Goal: Information Seeking & Learning: Learn about a topic

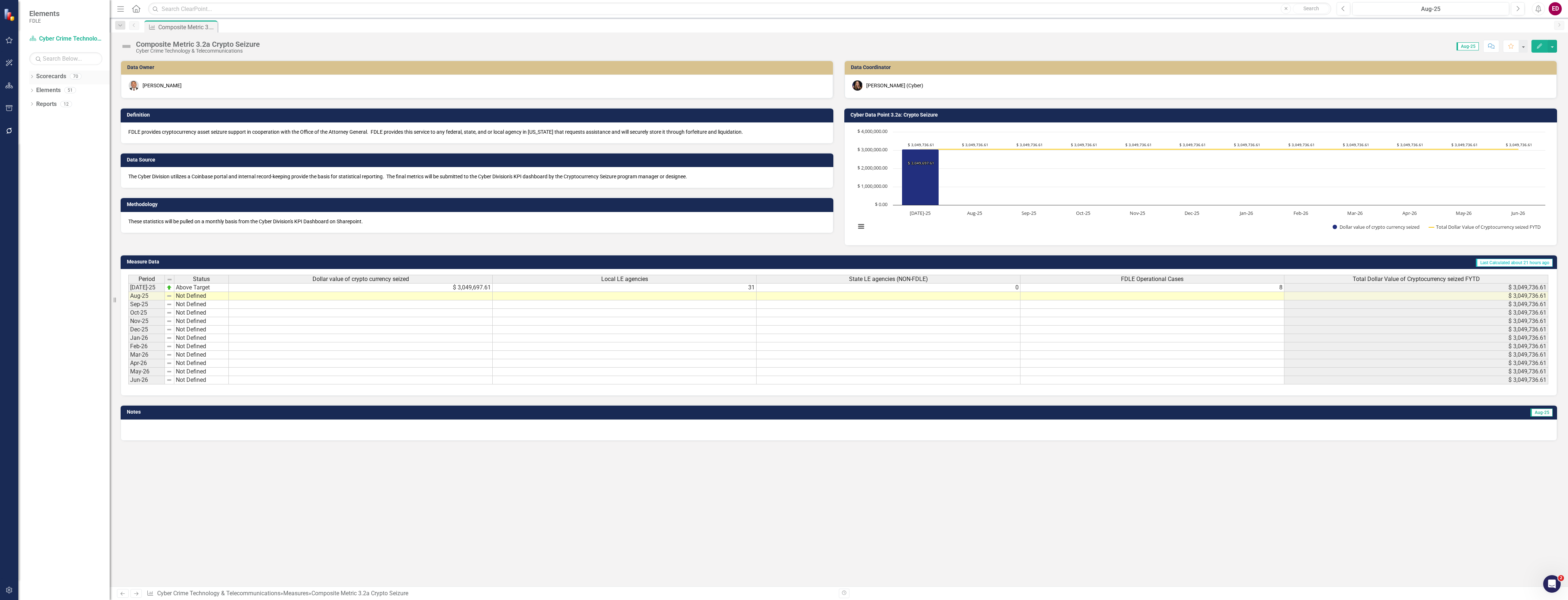
click at [31, 74] on div "Dropdown" at bounding box center [32, 77] width 5 height 6
click at [37, 134] on div "Dropdown" at bounding box center [35, 131] width 5 height 6
click at [44, 161] on icon "Dropdown" at bounding box center [43, 159] width 5 height 4
click at [50, 187] on icon "Dropdown" at bounding box center [50, 186] width 5 height 4
click at [54, 203] on div "Dropdown Regional Operations Centers" at bounding box center [71, 202] width 77 height 14
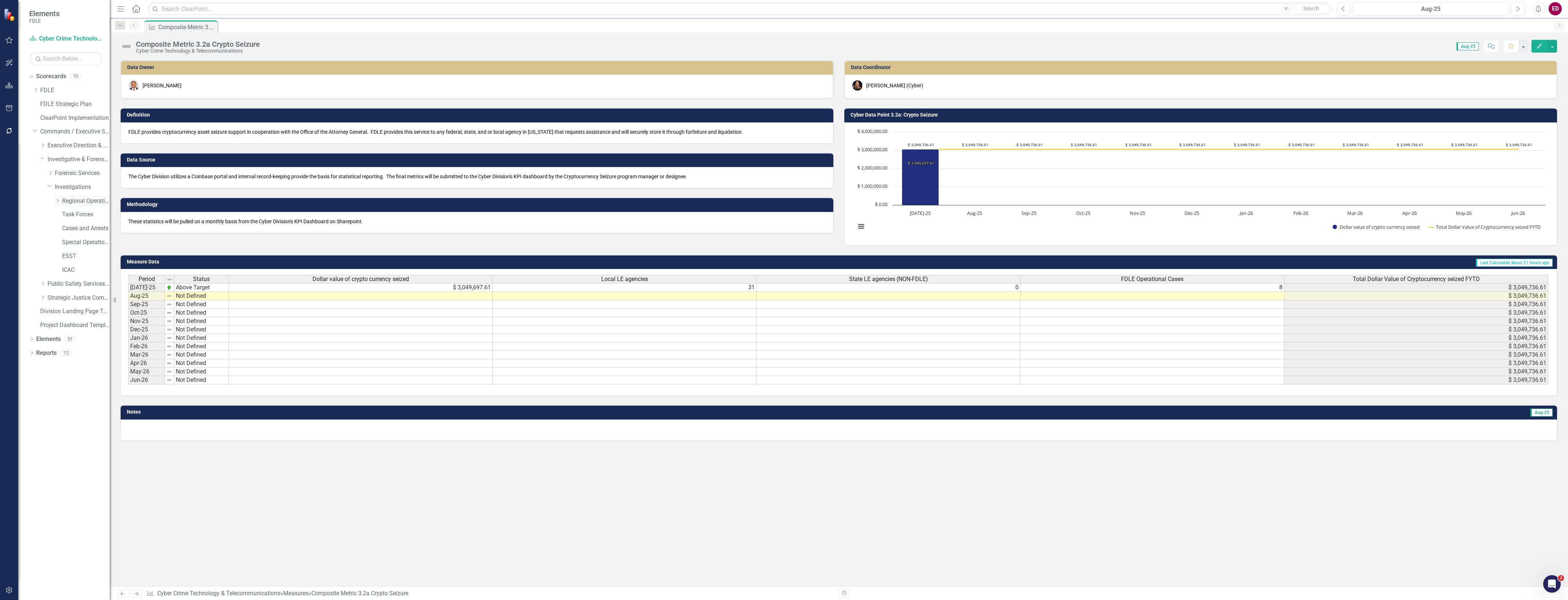
click at [58, 201] on icon "Dropdown" at bounding box center [57, 200] width 5 height 4
click at [88, 236] on div "JROC" at bounding box center [75, 229] width 69 height 14
click at [90, 232] on link "JROC" at bounding box center [89, 229] width 40 height 9
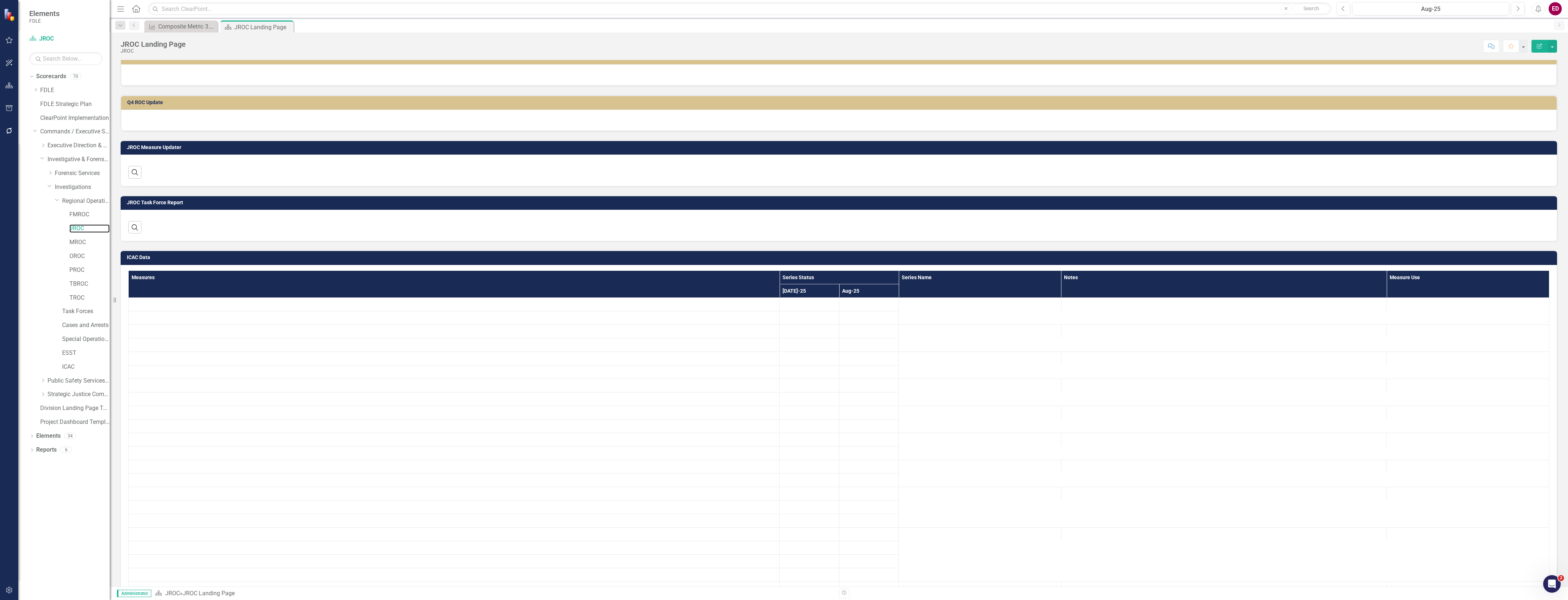
scroll to position [594, 0]
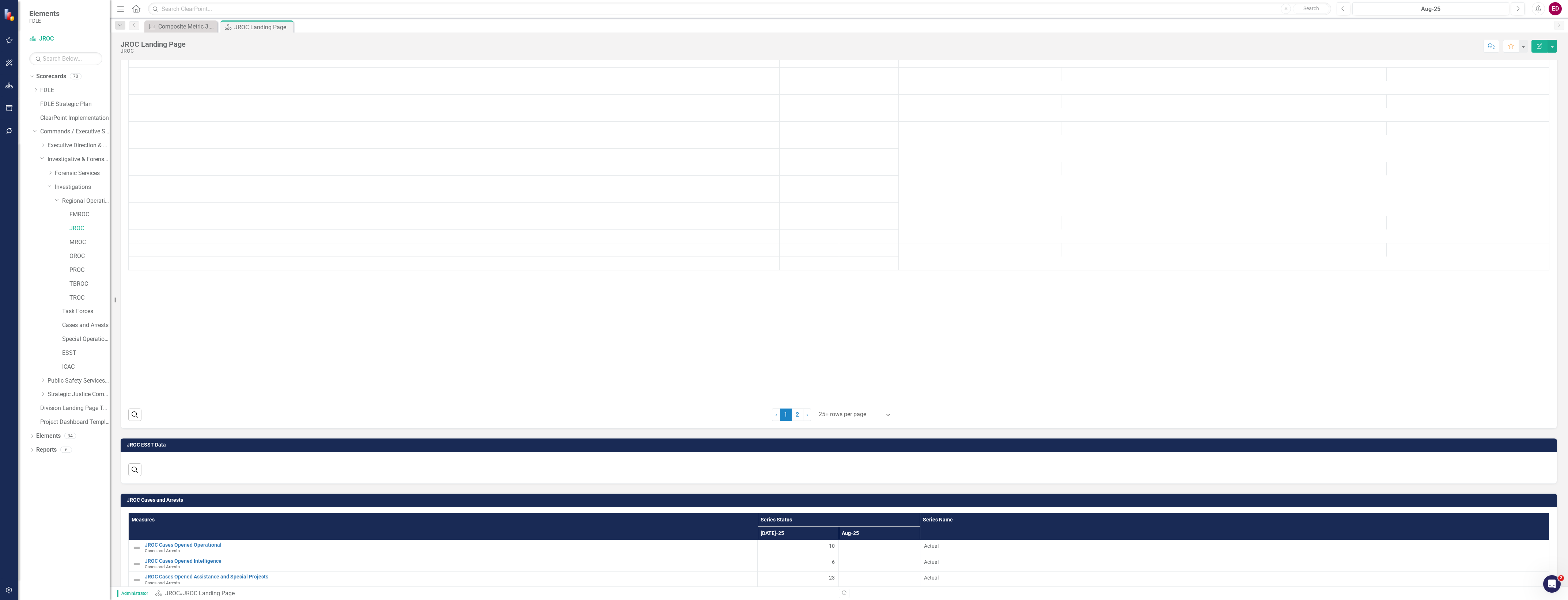
click at [1042, 450] on td "JROC ESST Data" at bounding box center [840, 446] width 1427 height 11
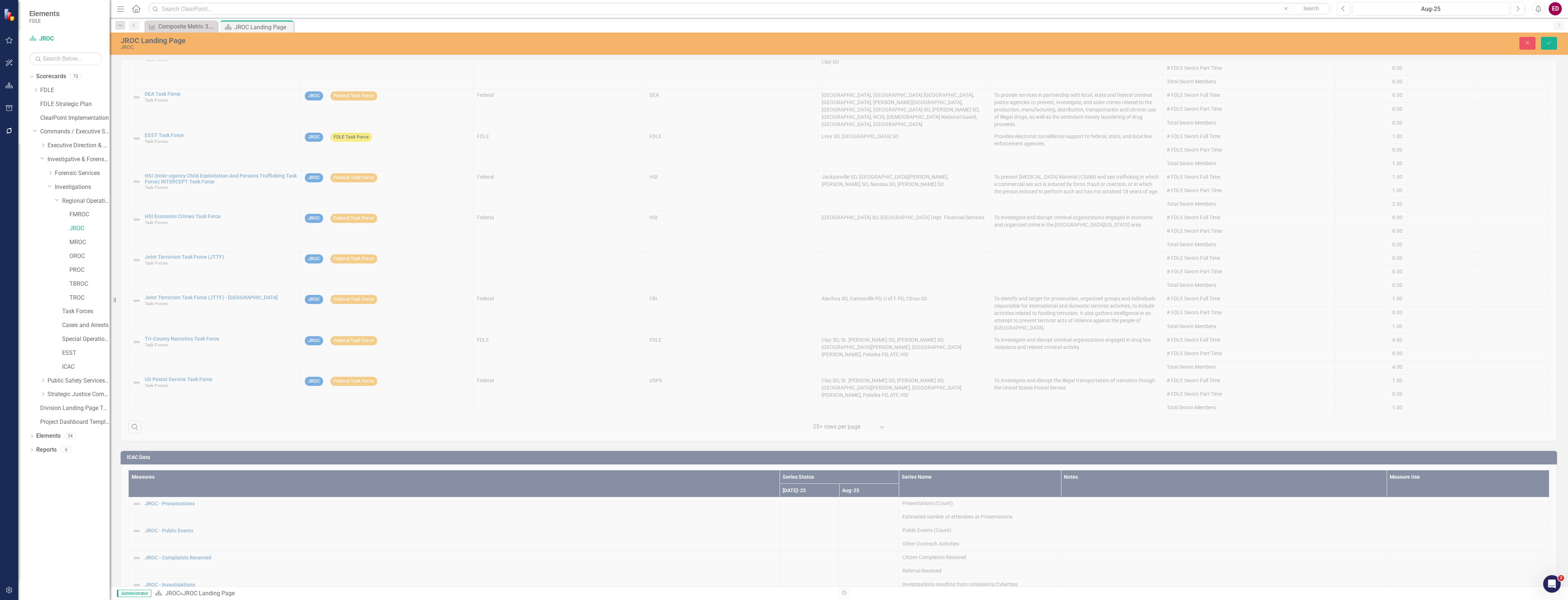
scroll to position [1162, 0]
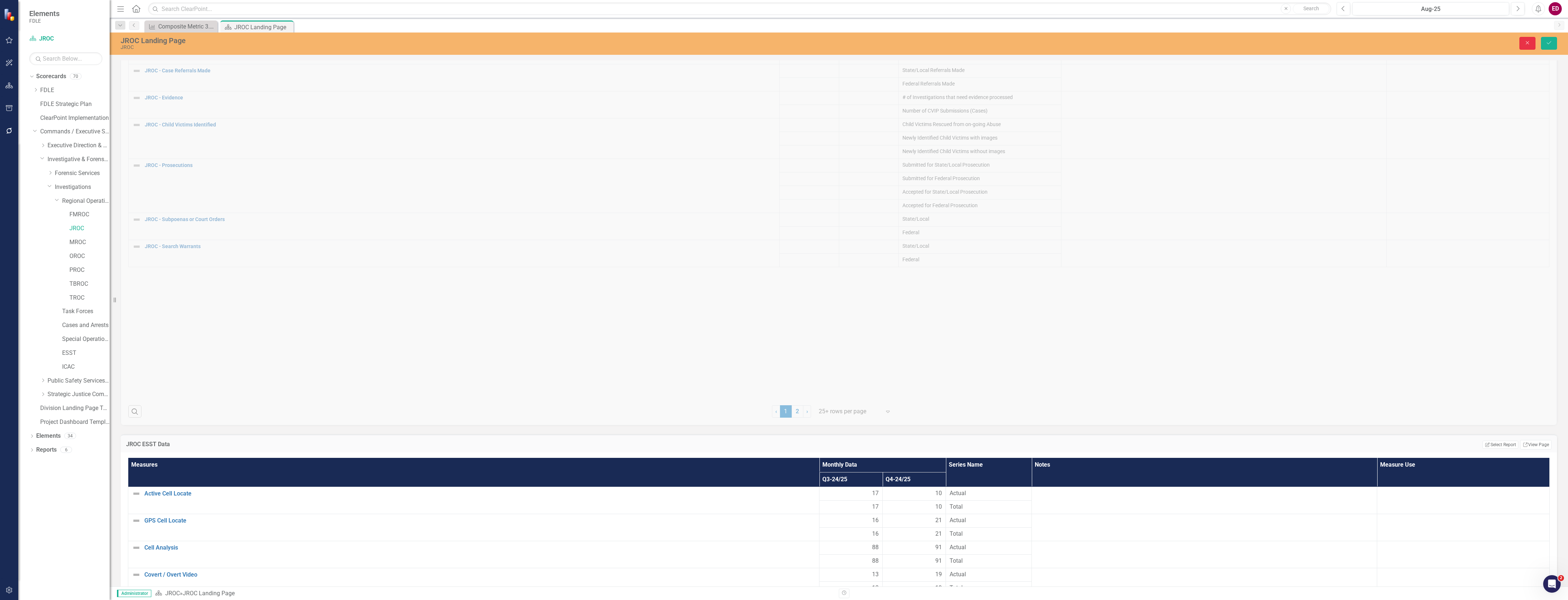
click at [1523, 39] on button "Close" at bounding box center [1527, 43] width 16 height 13
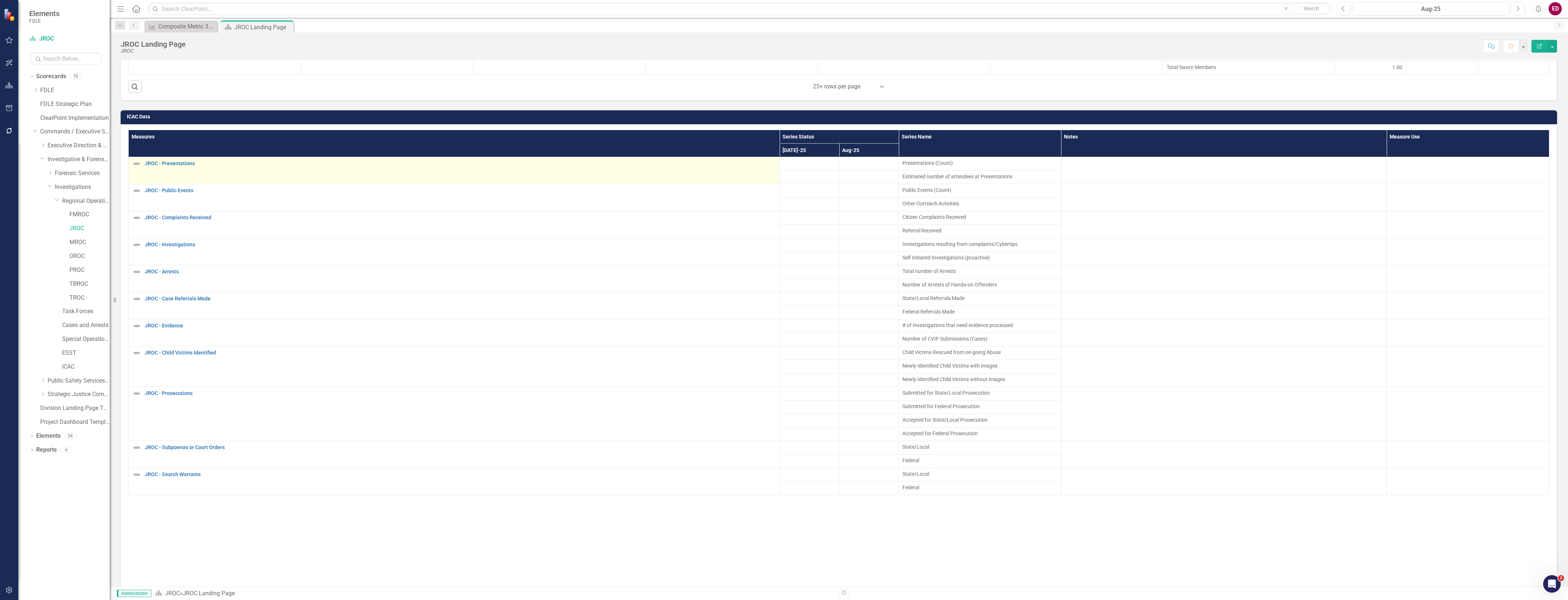
scroll to position [1070, 0]
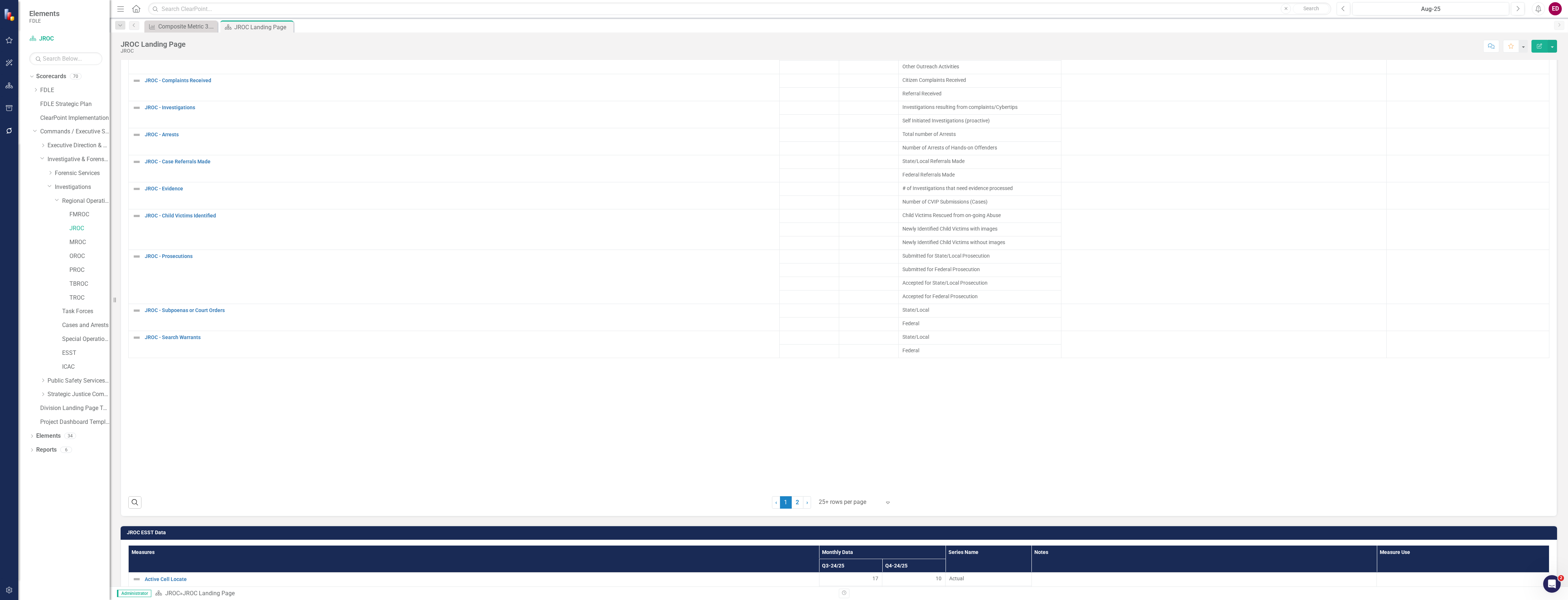
click at [861, 509] on div "25+ rows per page" at bounding box center [850, 502] width 69 height 13
click at [859, 483] on div "100+ rows per page" at bounding box center [854, 481] width 69 height 9
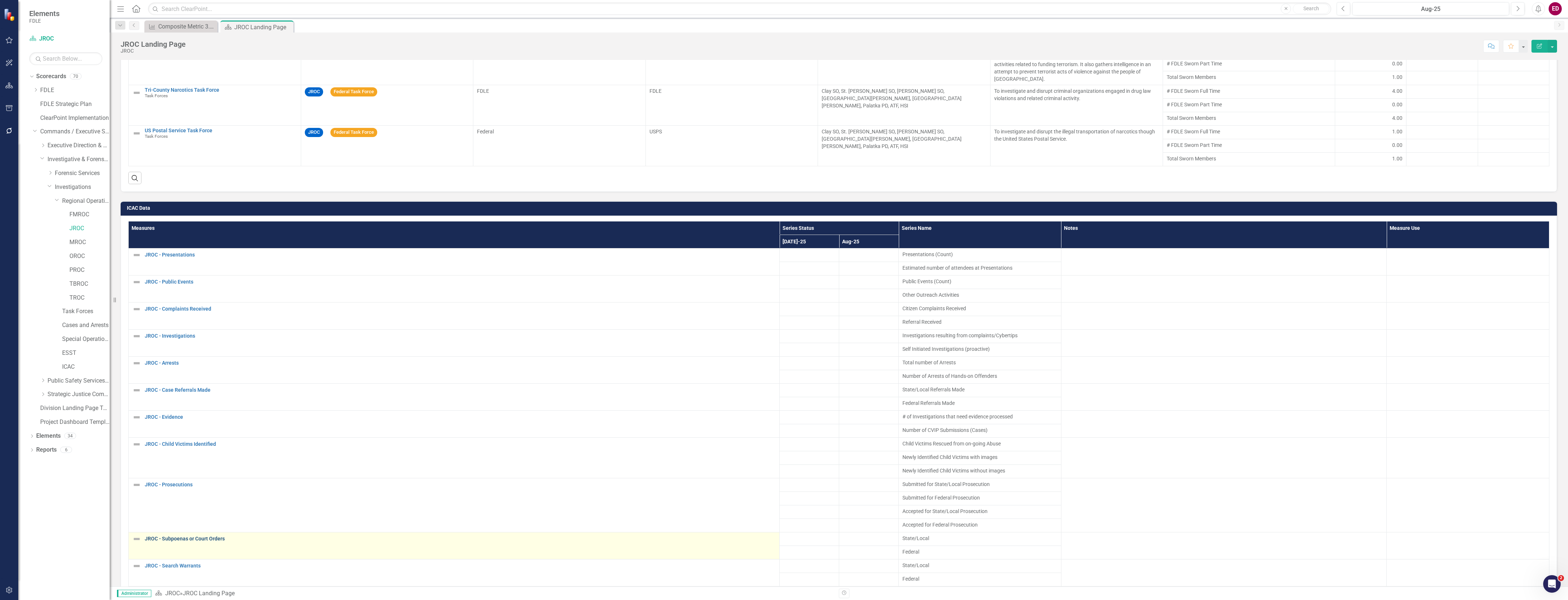
scroll to position [1116, 0]
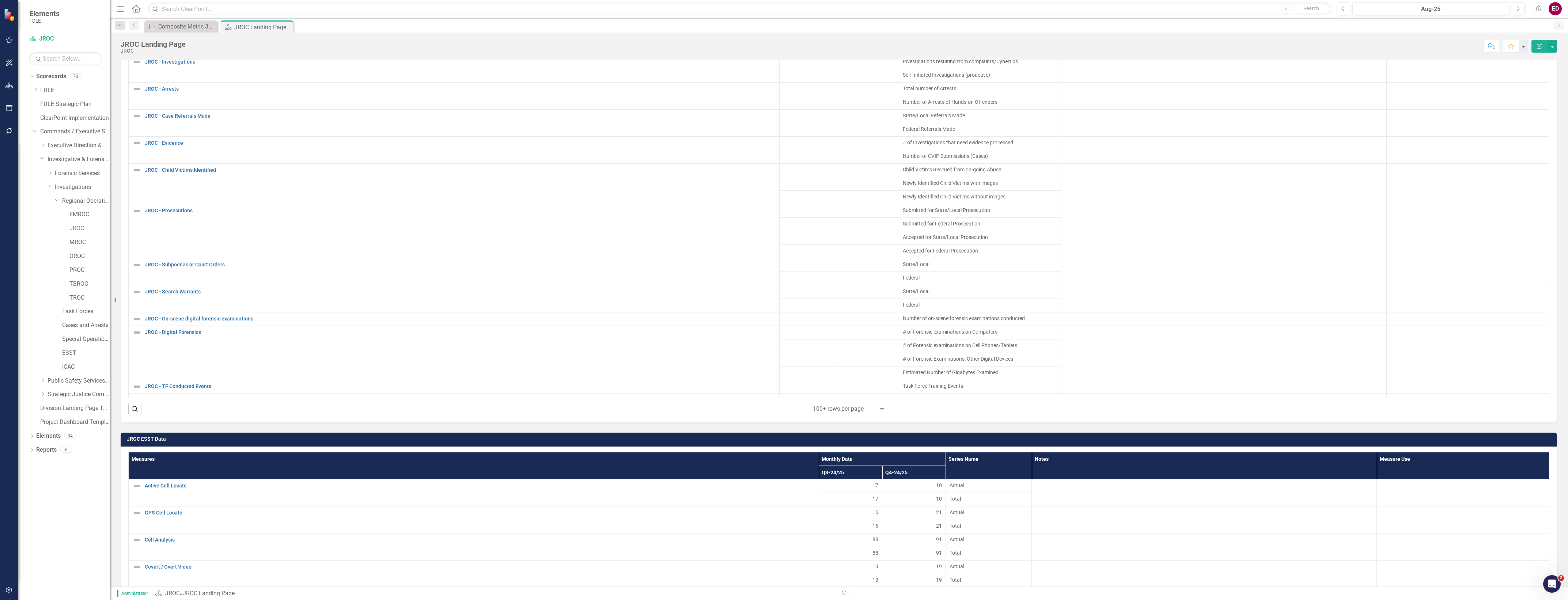
click at [839, 332] on td at bounding box center [869, 332] width 60 height 13
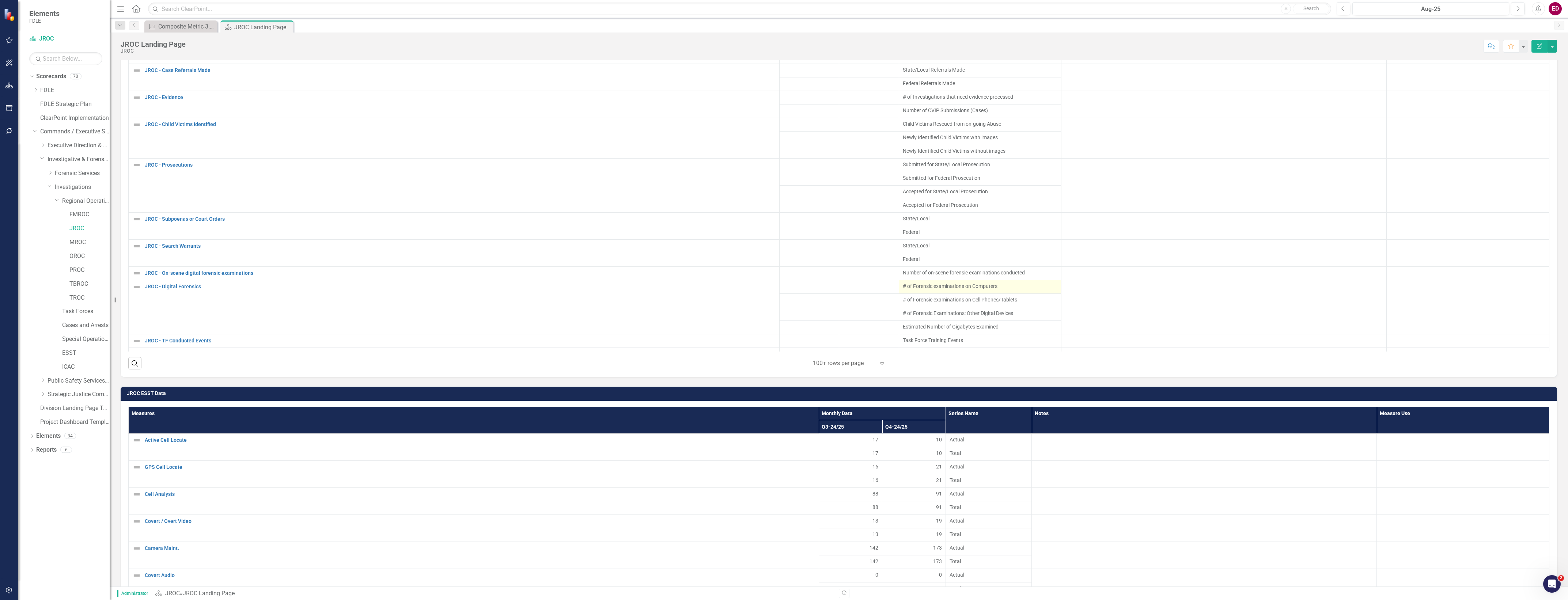
scroll to position [888, 0]
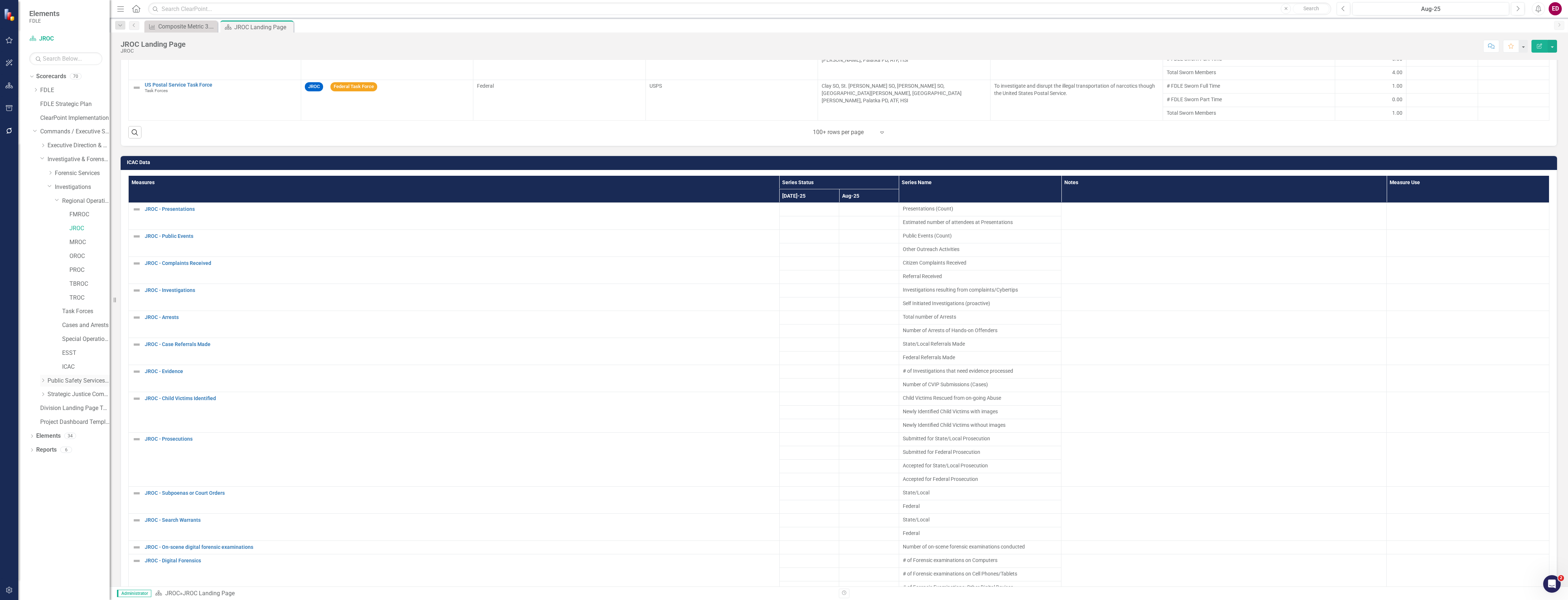
click at [43, 385] on div "Dropdown Public Safety Services Command" at bounding box center [75, 381] width 69 height 12
click at [47, 378] on link "Public Safety Services Command" at bounding box center [79, 381] width 62 height 9
click at [44, 378] on icon "Dropdown" at bounding box center [43, 380] width 5 height 4
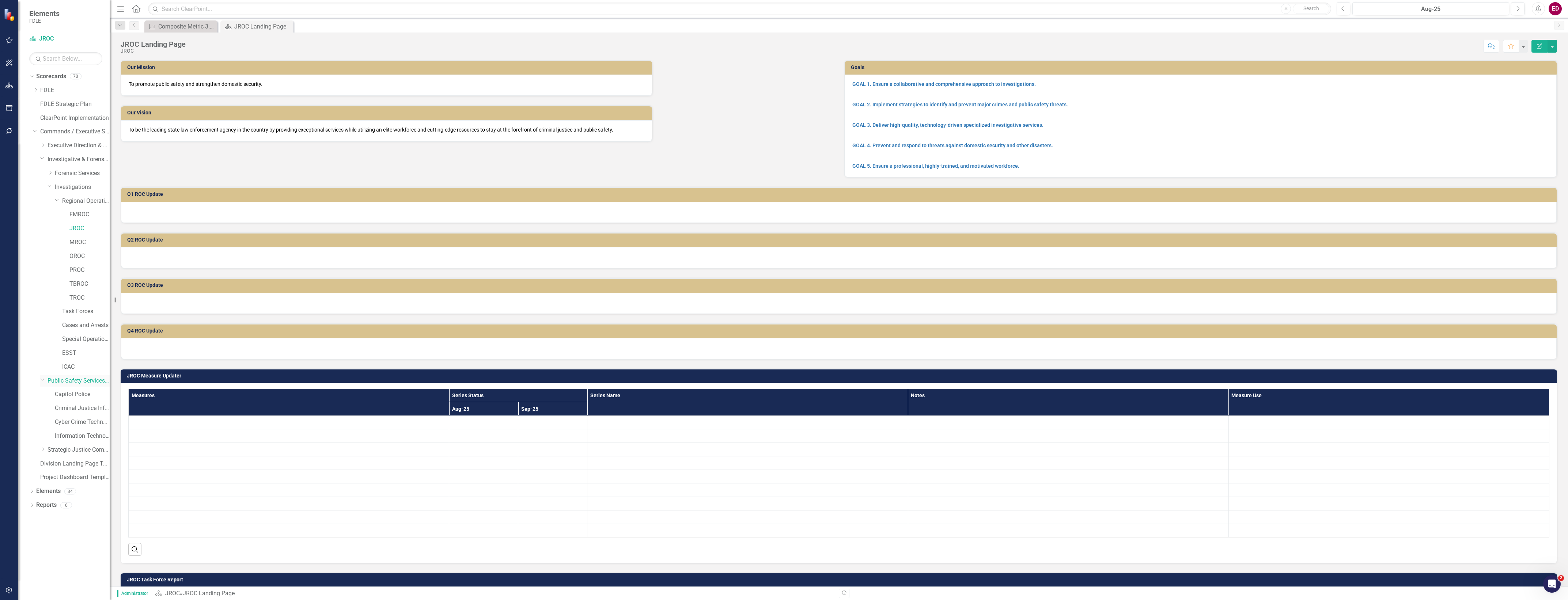
click at [40, 377] on div "Dropdown" at bounding box center [42, 379] width 6 height 5
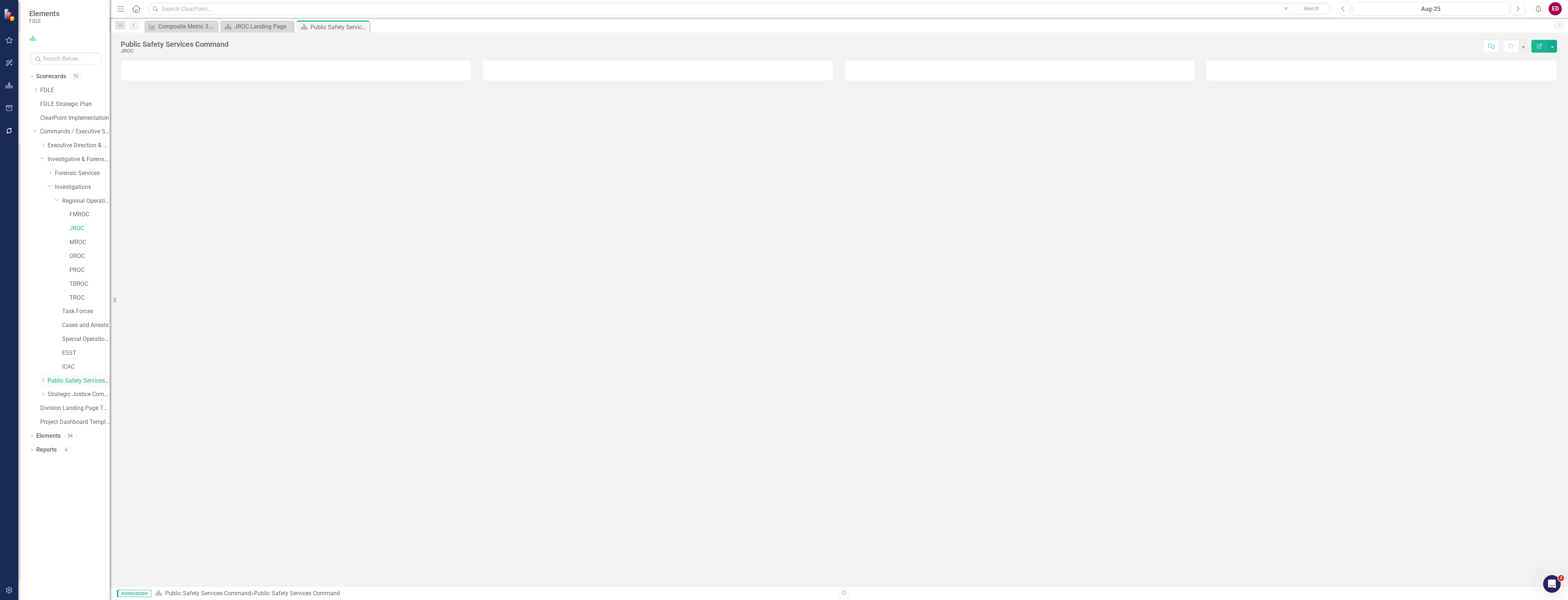
click at [46, 380] on div "Dropdown" at bounding box center [44, 380] width 7 height 6
click at [84, 396] on link "Capitol Police" at bounding box center [82, 394] width 55 height 9
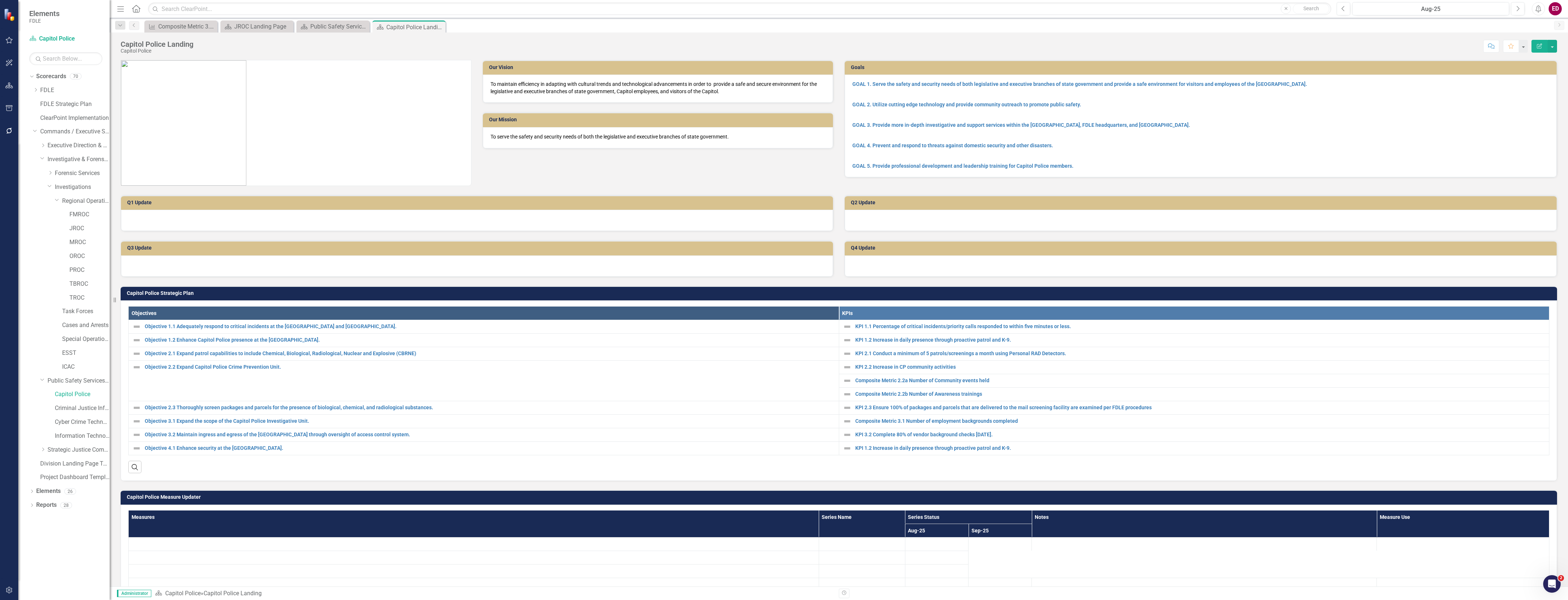
click at [27, 490] on div "Dropdown Scorecards 70 Dropdown FDLE Commissioner's Initiative Team Project Das…" at bounding box center [64, 335] width 91 height 529
click at [32, 490] on icon "Dropdown" at bounding box center [32, 492] width 5 height 4
click at [37, 532] on icon "Dropdown" at bounding box center [35, 534] width 5 height 4
click at [80, 577] on link "KPI 2.2 Increase in CP community activities" at bounding box center [73, 583] width 72 height 12
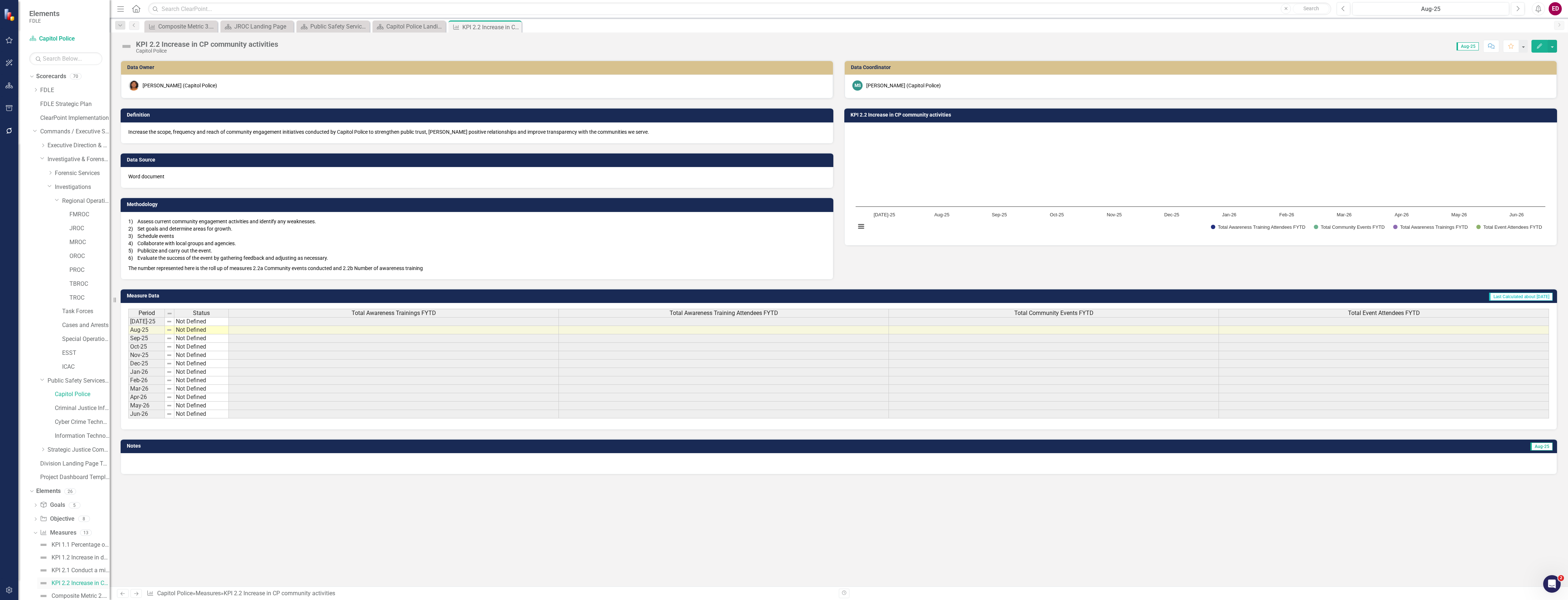
scroll to position [148, 0]
click at [85, 445] on div "Composite Metric 2.2a Number of Community events held" at bounding box center [80, 447] width 58 height 7
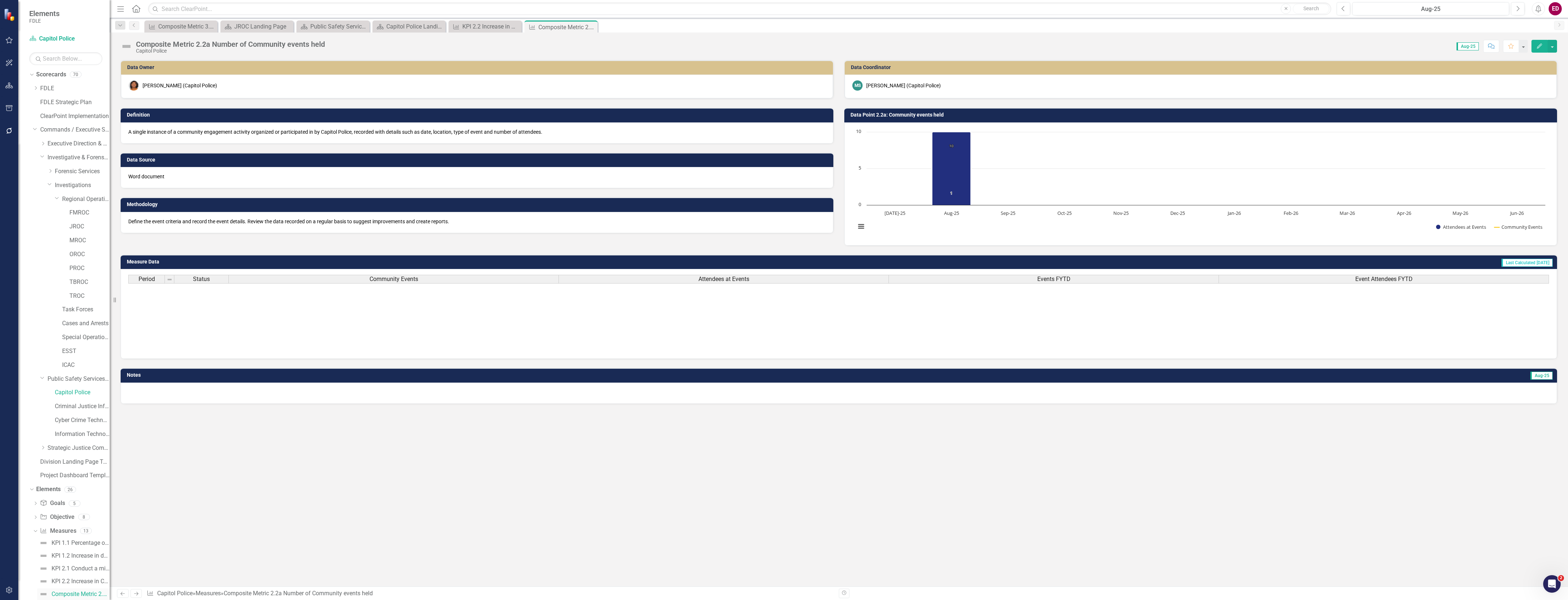
scroll to position [148, 0]
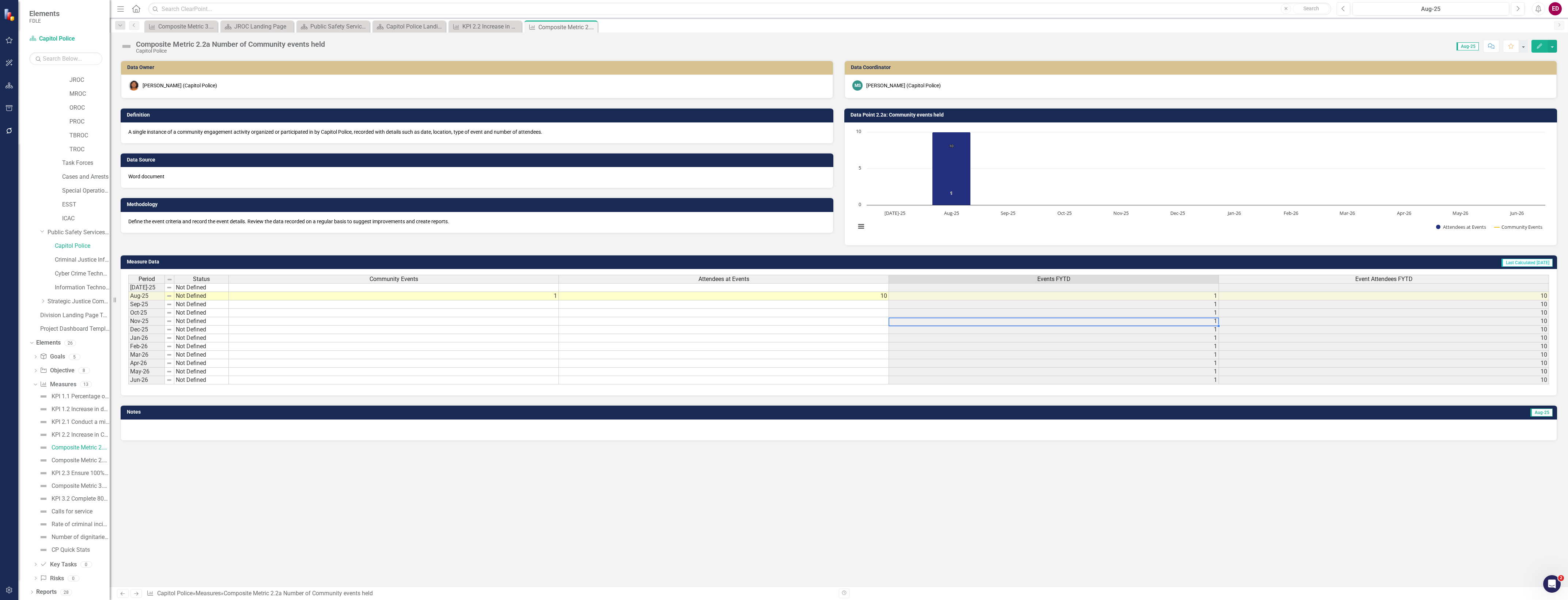
click at [985, 324] on td "1" at bounding box center [1054, 321] width 330 height 9
click at [89, 454] on div "KPI 1.1 Percentage of critical incidents/priority calls responded to within fiv…" at bounding box center [71, 473] width 77 height 165
click at [90, 457] on link "Composite Metric 2.2b Number of Awareness trainings" at bounding box center [73, 460] width 72 height 12
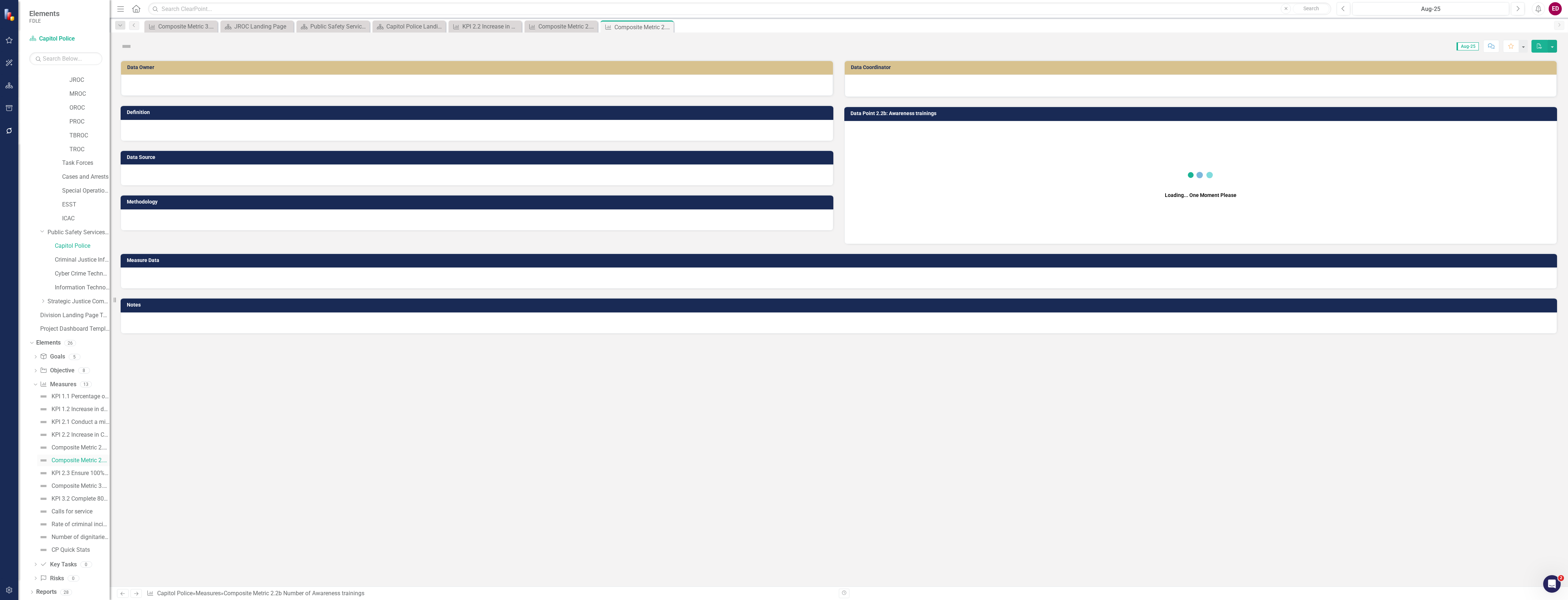
scroll to position [15, 0]
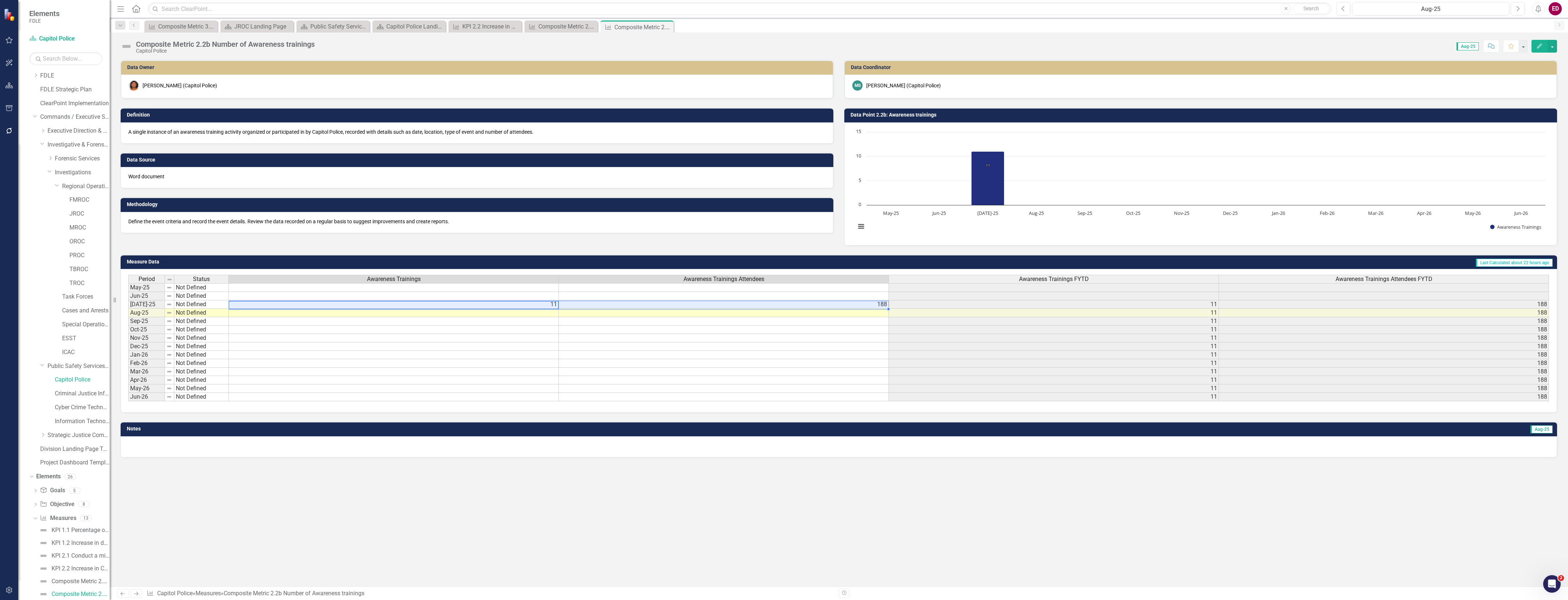
drag, startPoint x: 360, startPoint y: 307, endPoint x: 618, endPoint y: 302, distance: 258.0
click at [618, 302] on tr "[DATE]-25 Not Defined 11 188 11 188" at bounding box center [839, 305] width 1421 height 9
click at [87, 579] on div "Composite Metric 2.2a Number of Community events held" at bounding box center [80, 581] width 58 height 7
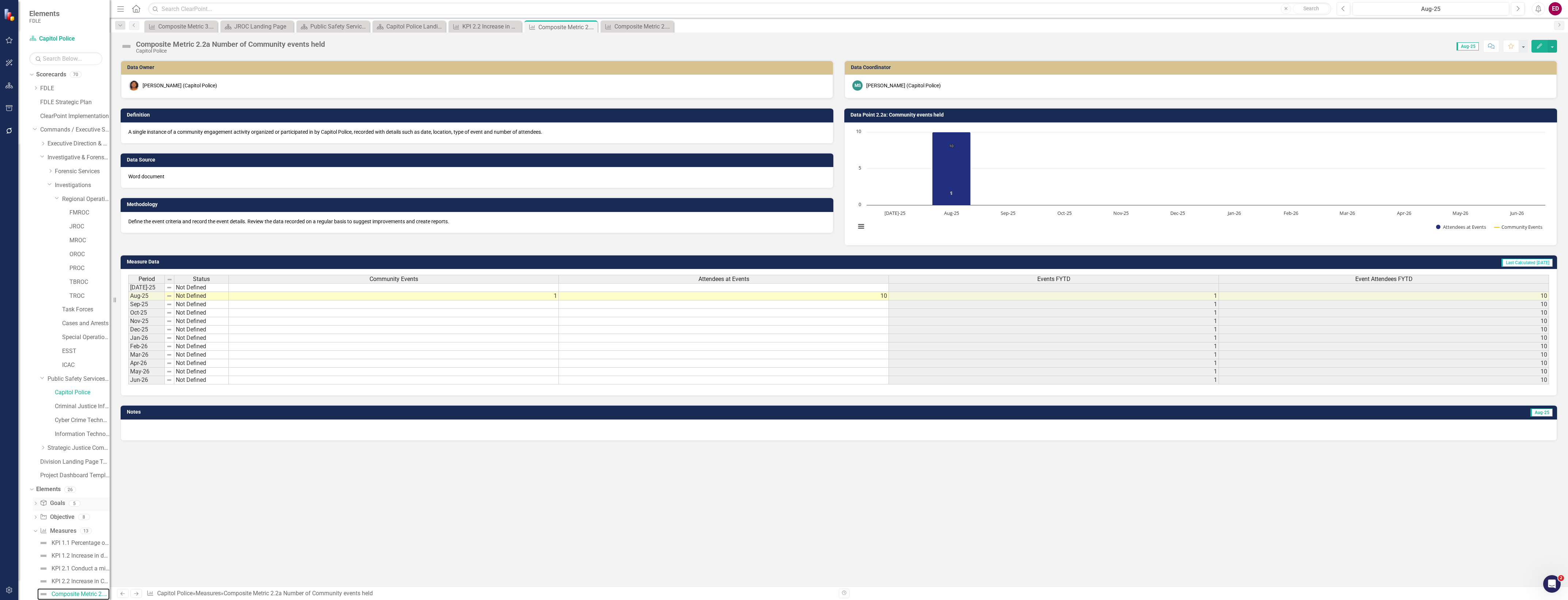
scroll to position [93, 0]
click at [63, 519] on link "Composite Metric 2.2b Number of Awareness trainings" at bounding box center [73, 515] width 72 height 12
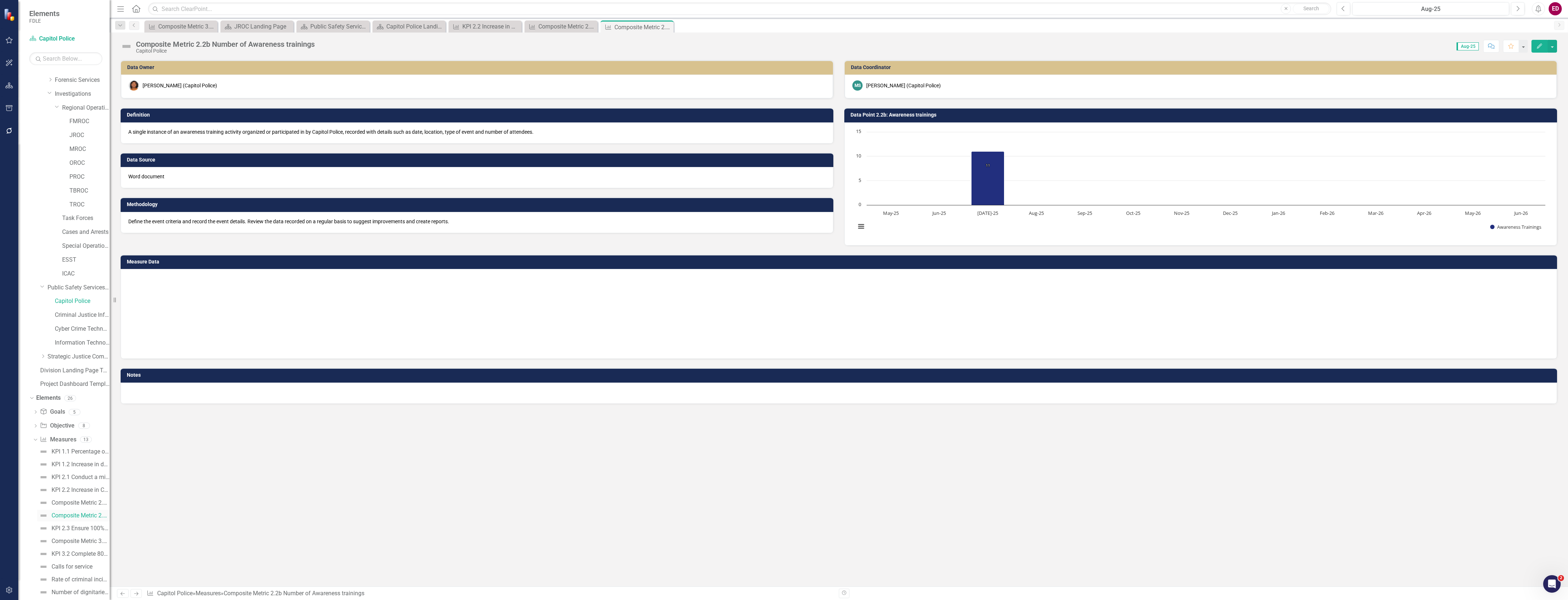
scroll to position [15, 0]
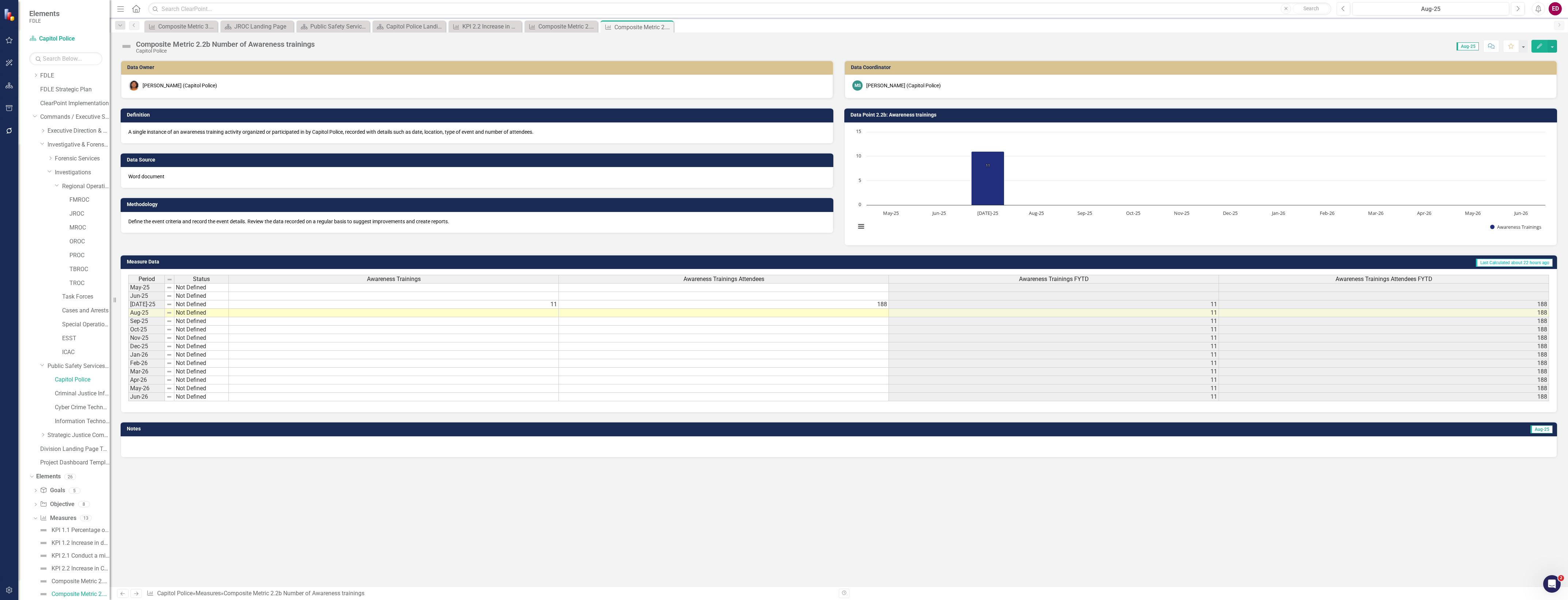
click at [1539, 46] on icon "Edit" at bounding box center [1539, 46] width 7 height 5
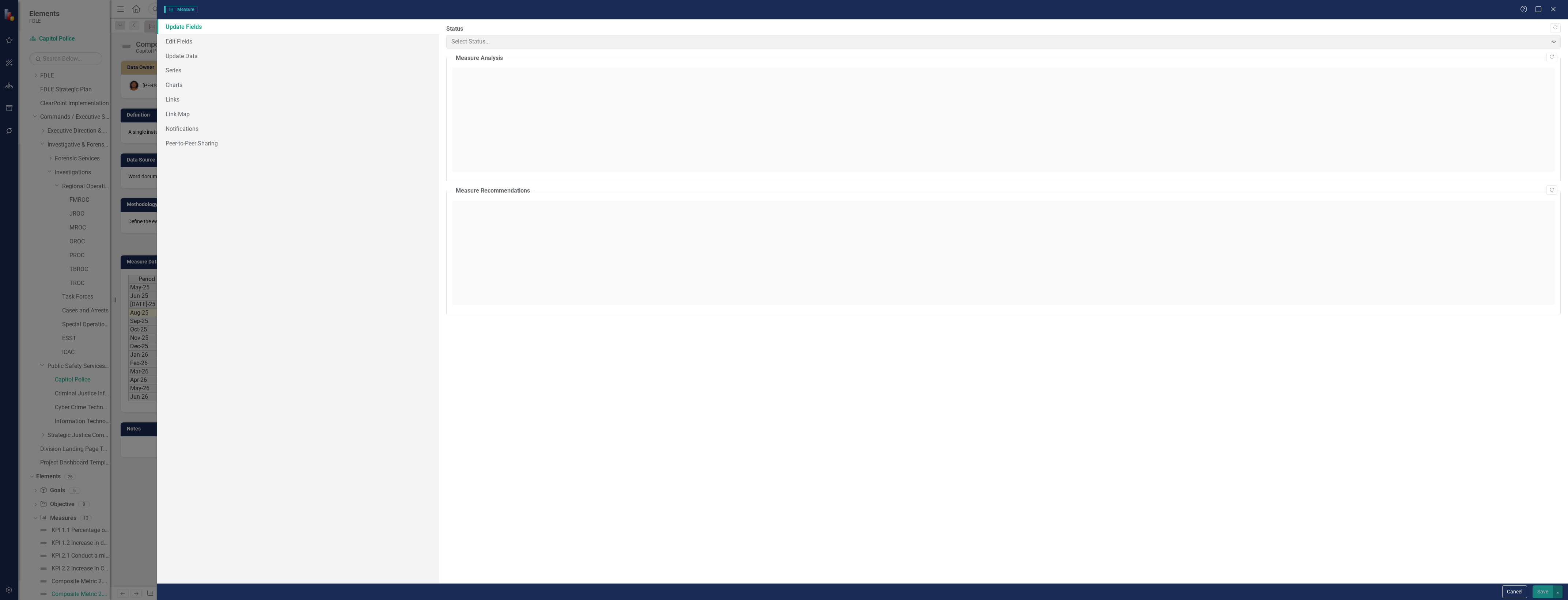
click at [281, 48] on div "Measure Measure Help Maximize Close Update Fields Edit Fields Update Data Serie…" at bounding box center [784, 300] width 1568 height 600
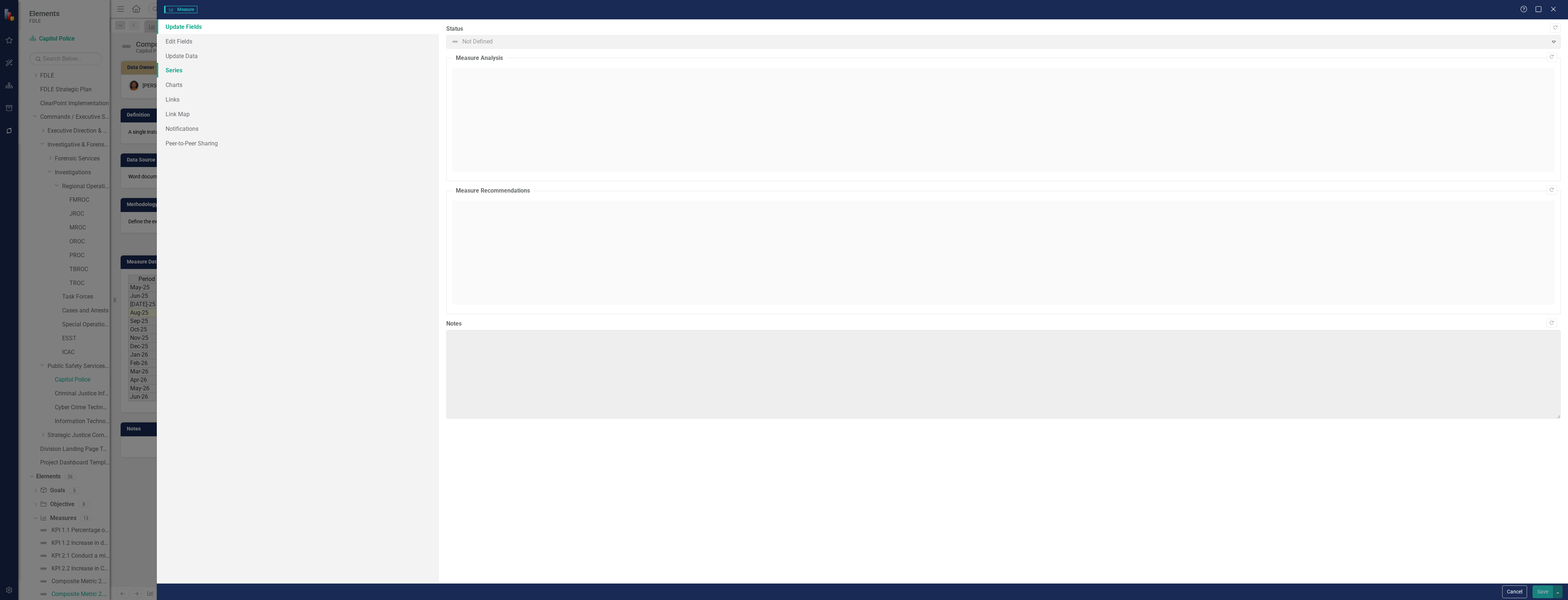
click at [287, 72] on link "Series" at bounding box center [298, 70] width 282 height 15
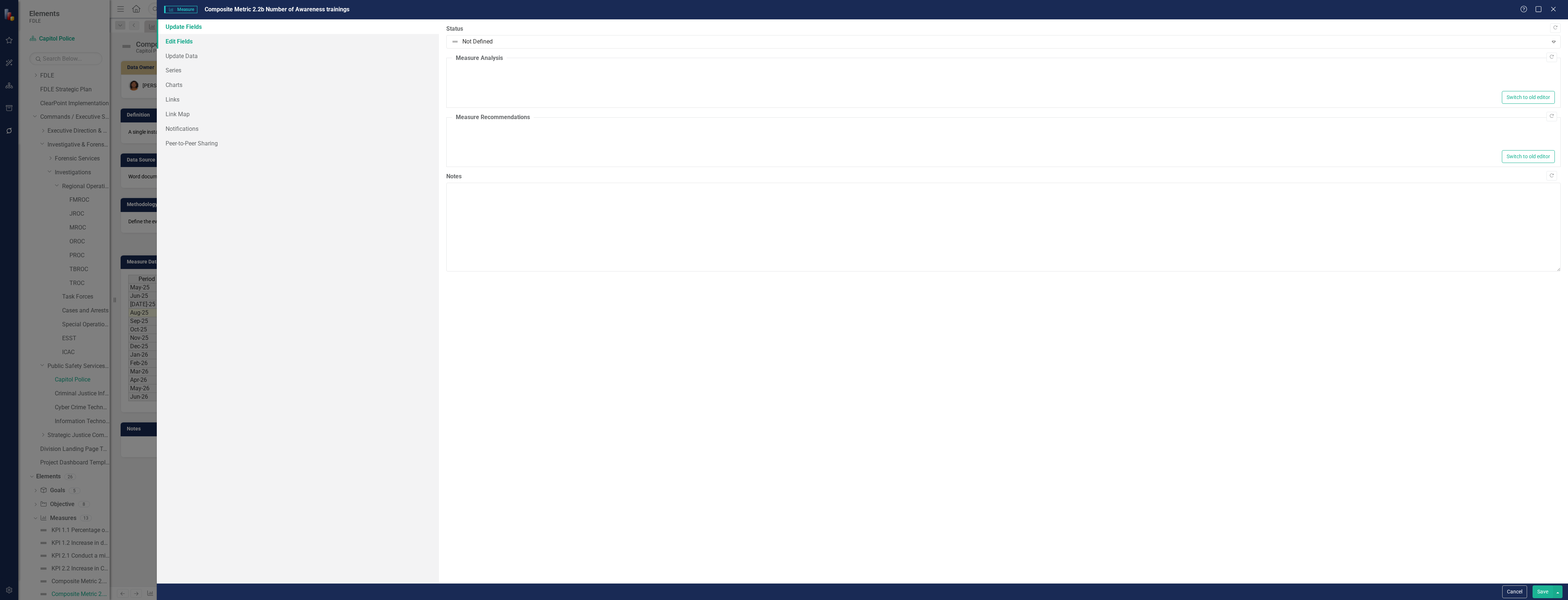
click at [312, 45] on link "Edit Fields" at bounding box center [298, 41] width 282 height 15
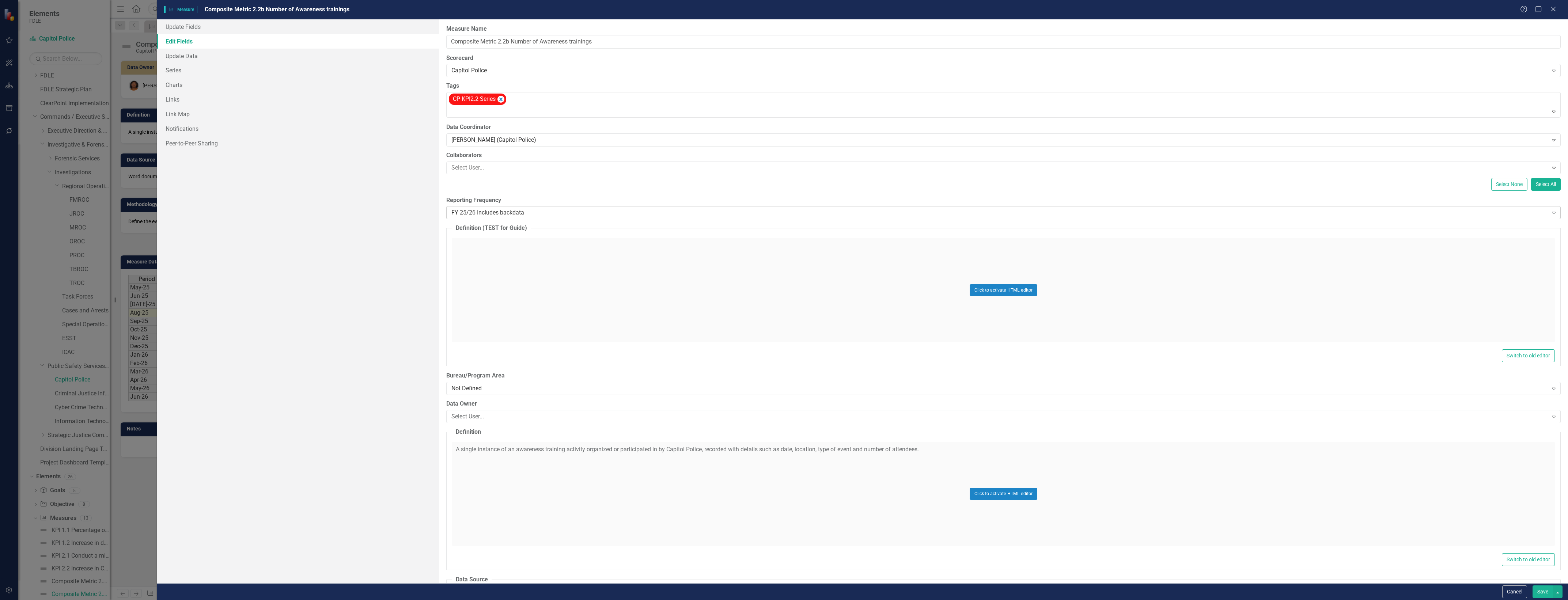
click at [545, 212] on div "FY 25/26 Includes backdata" at bounding box center [999, 213] width 1096 height 9
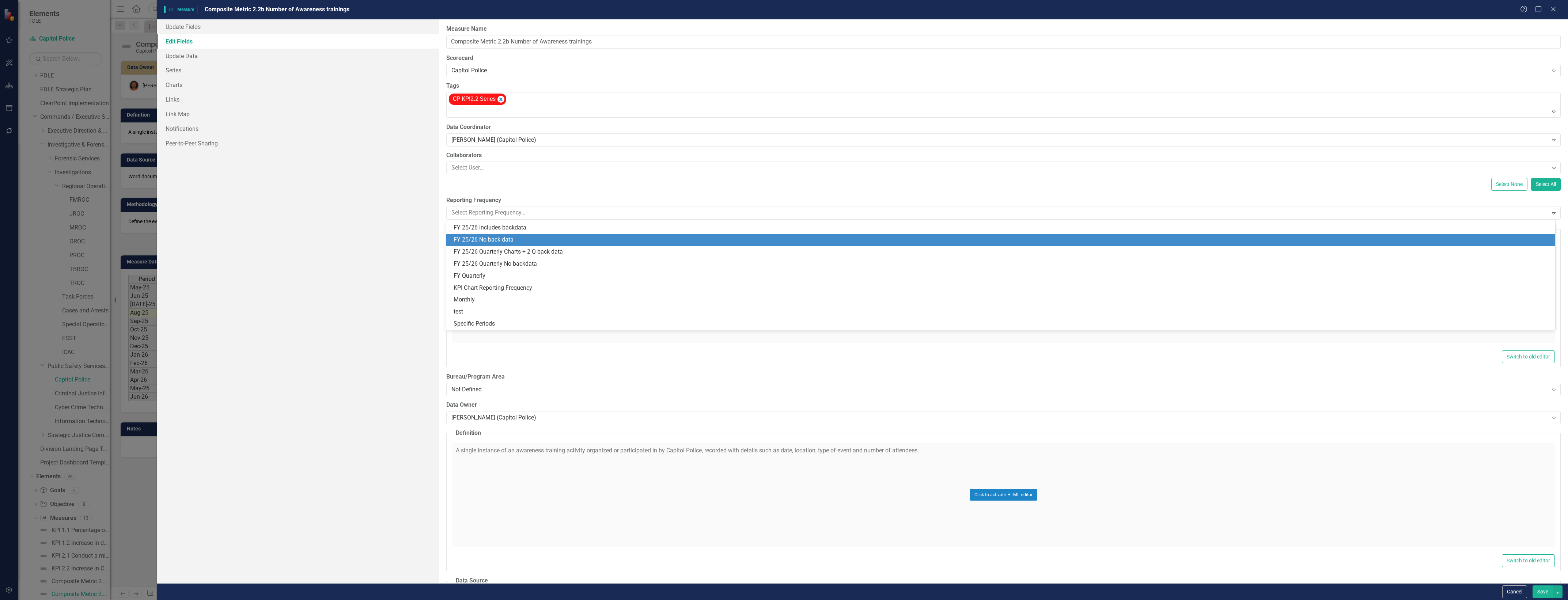
click at [547, 244] on div "FY 25/26 No back data" at bounding box center [1001, 240] width 1109 height 12
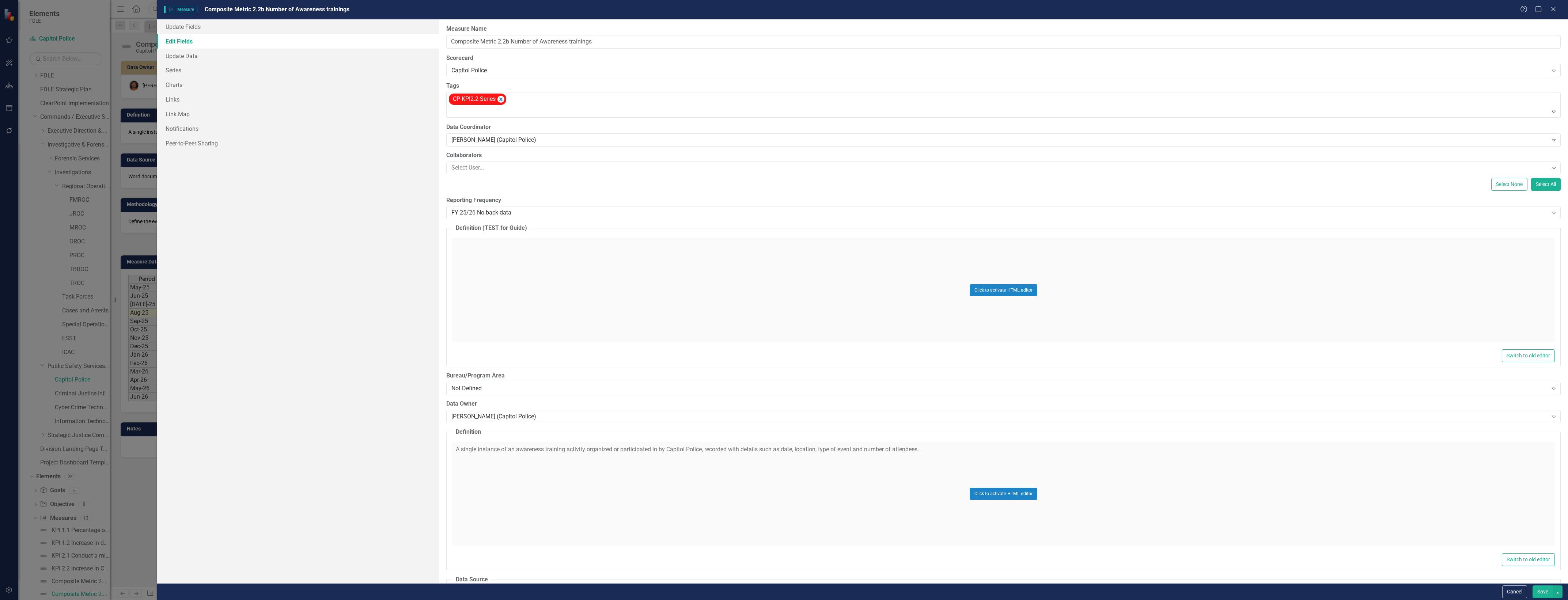
click at [1545, 598] on button "Save" at bounding box center [1543, 591] width 21 height 13
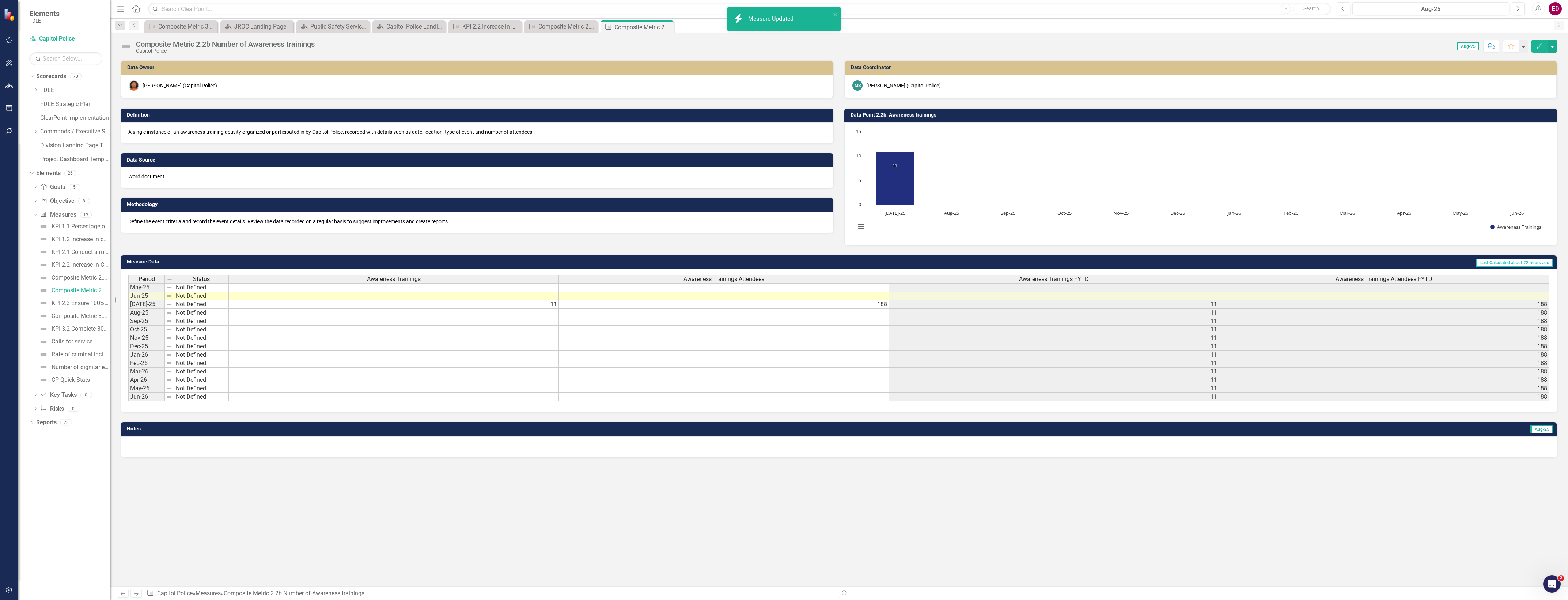
scroll to position [0, 0]
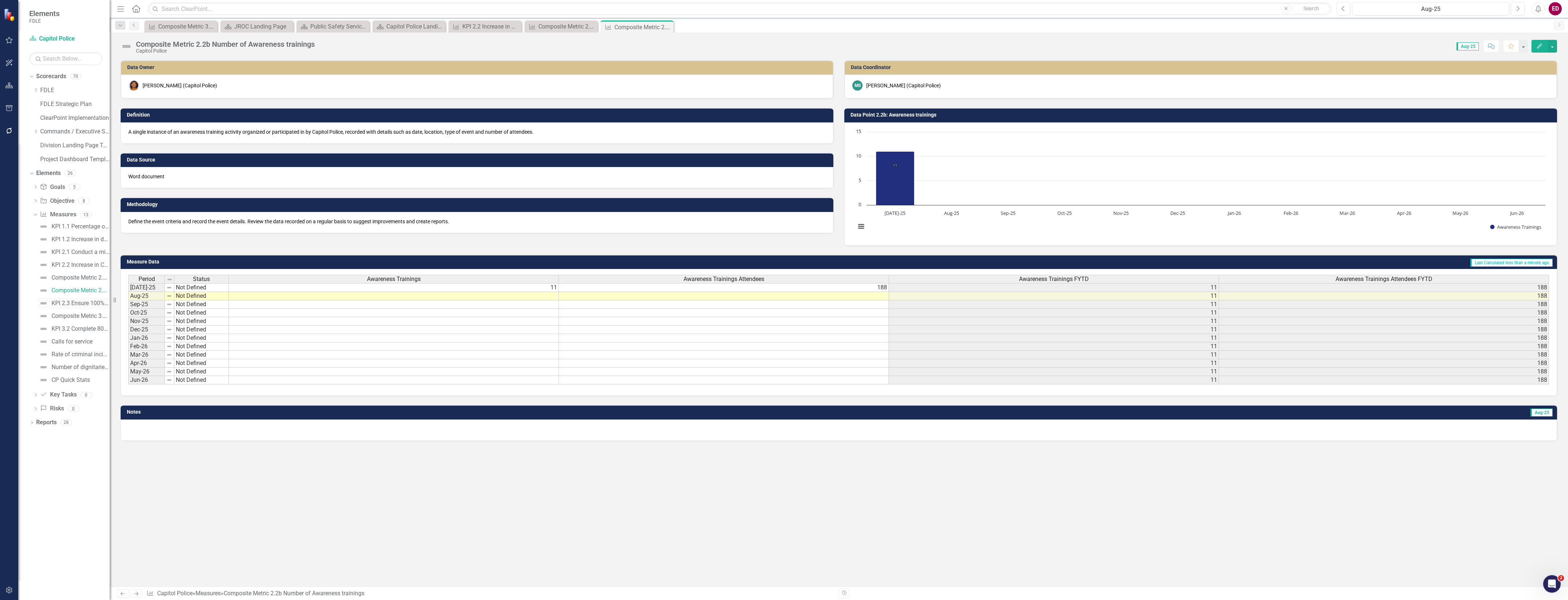
click at [68, 308] on link "KPI 2.3 Ensure 100% of packages and parcels that are delivered to the mail scre…" at bounding box center [73, 303] width 72 height 12
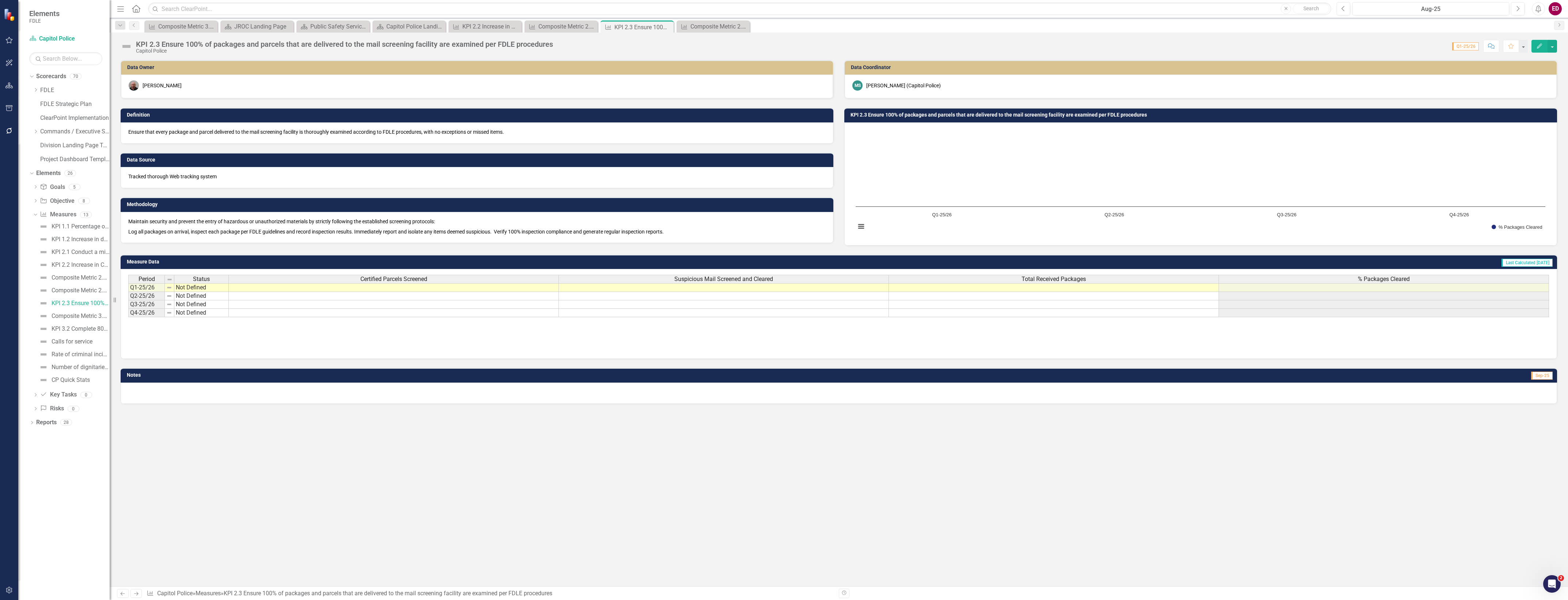
click at [99, 323] on div "KPI 1.1 Percentage of critical incidents/priority calls responded to within fiv…" at bounding box center [71, 303] width 77 height 165
click at [99, 316] on div "Composite Metric 3.1 Number of employment backgrounds completed" at bounding box center [80, 316] width 58 height 7
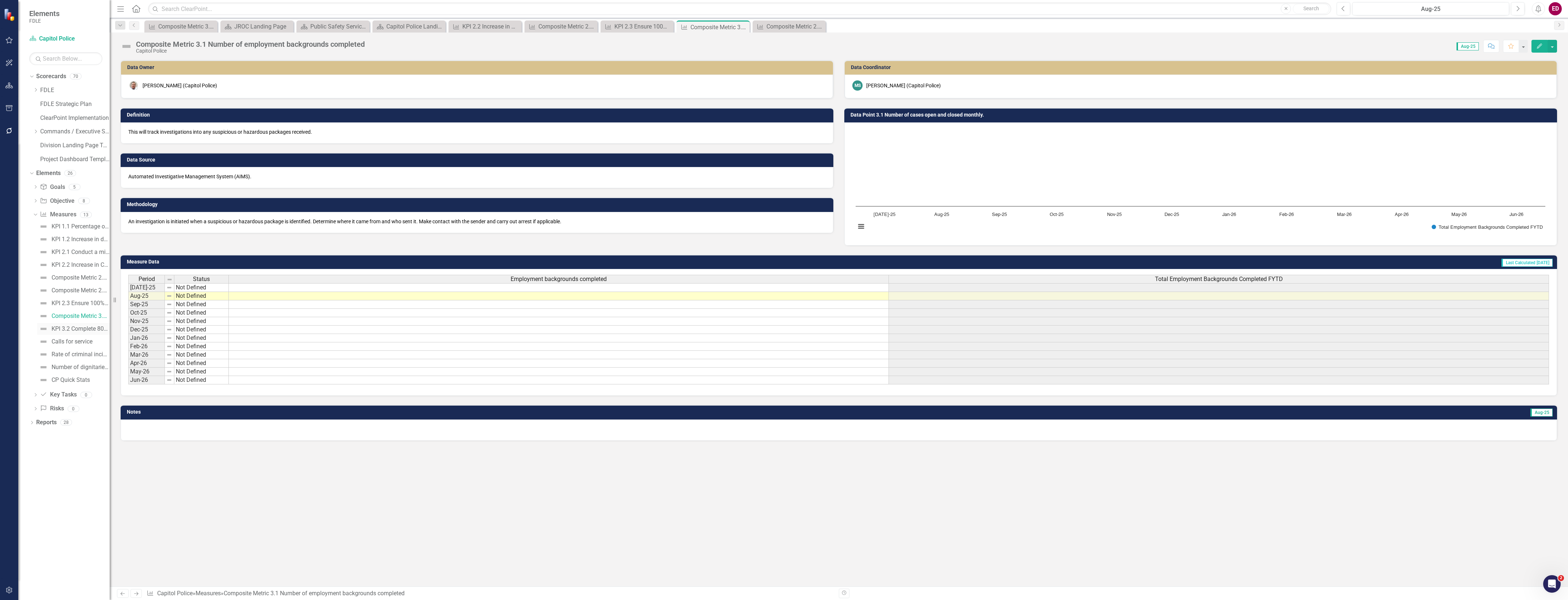
click at [93, 331] on div "KPI 3.2 Complete 80% of vendor background checks [DATE]." at bounding box center [80, 329] width 58 height 7
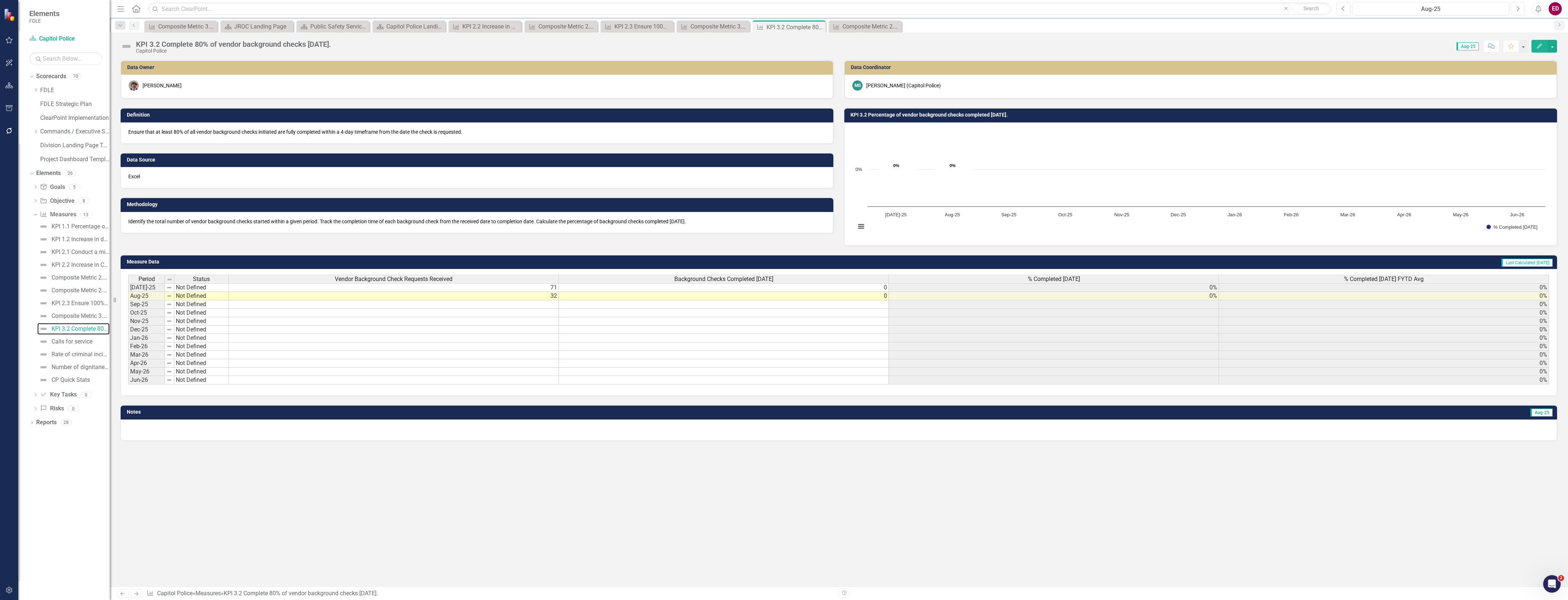
scroll to position [0, 2]
drag, startPoint x: 1129, startPoint y: 390, endPoint x: 1203, endPoint y: 391, distance: 74.0
click at [1203, 391] on div "Period Status Vendor Background Check Requests Received Background Checks Compl…" at bounding box center [839, 332] width 1437 height 127
click at [68, 341] on div "Calls for service" at bounding box center [72, 341] width 41 height 7
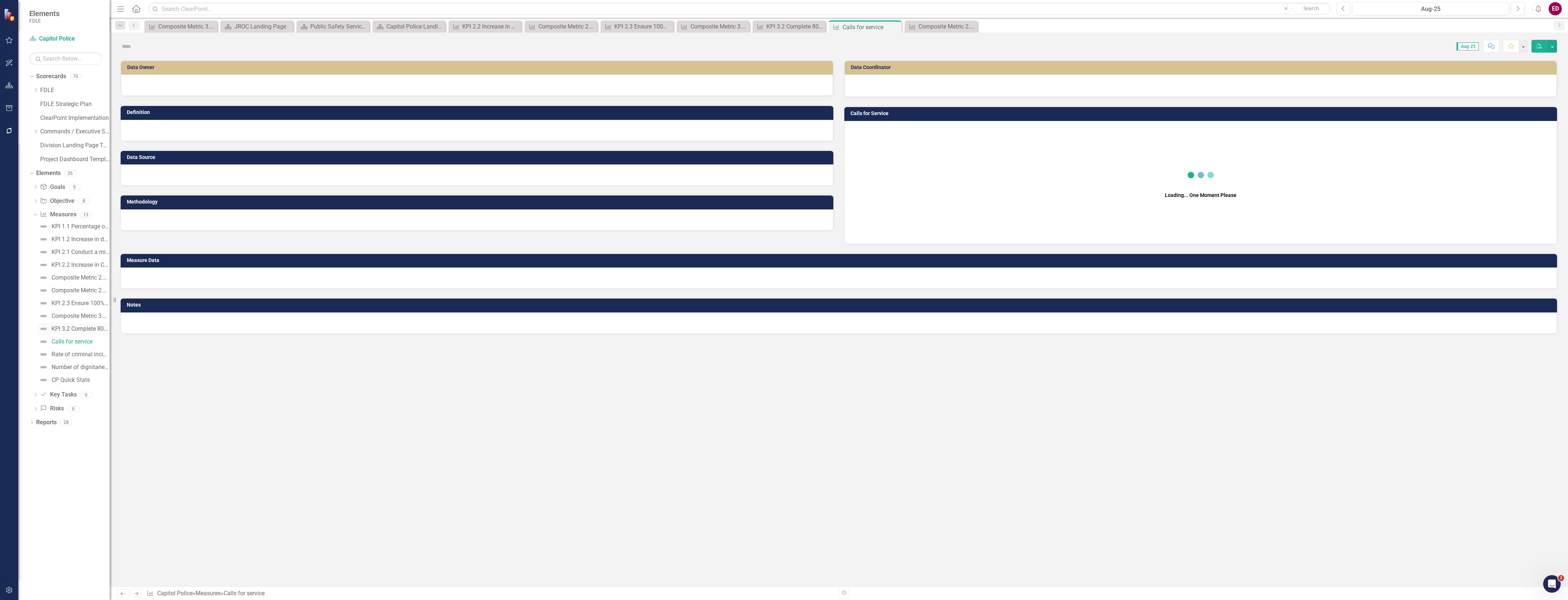
click at [74, 327] on div "KPI 3.2 Complete 80% of vendor background checks [DATE]." at bounding box center [80, 329] width 58 height 7
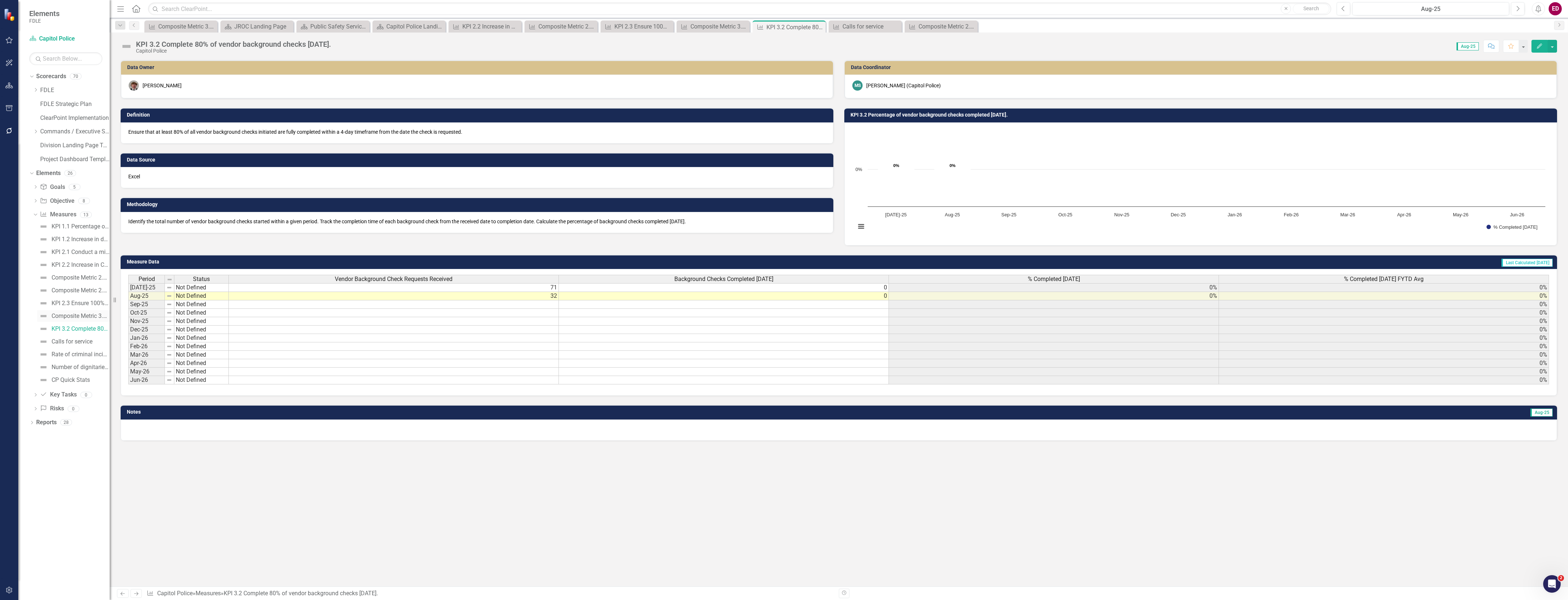
click at [82, 314] on div "Composite Metric 3.1 Number of employment backgrounds completed" at bounding box center [80, 316] width 58 height 7
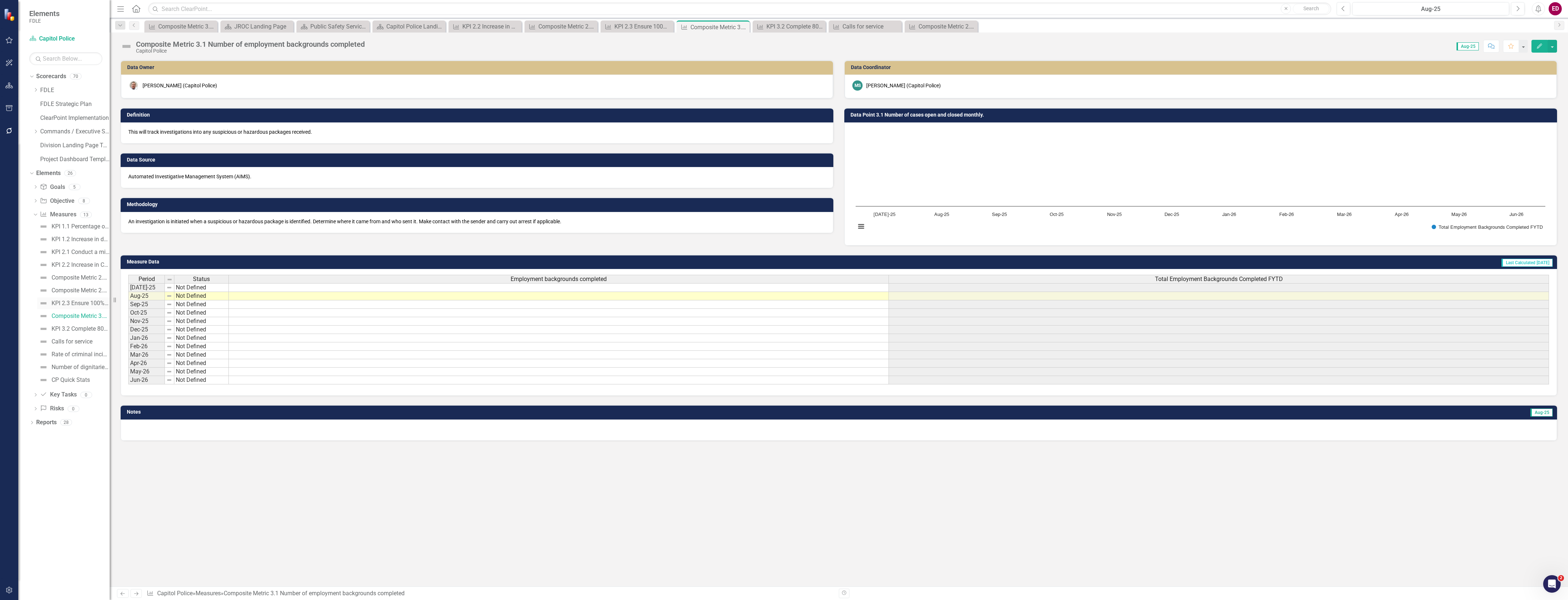
click at [90, 304] on div "KPI 2.3 Ensure 100% of packages and parcels that are delivered to the mail scre…" at bounding box center [80, 303] width 58 height 7
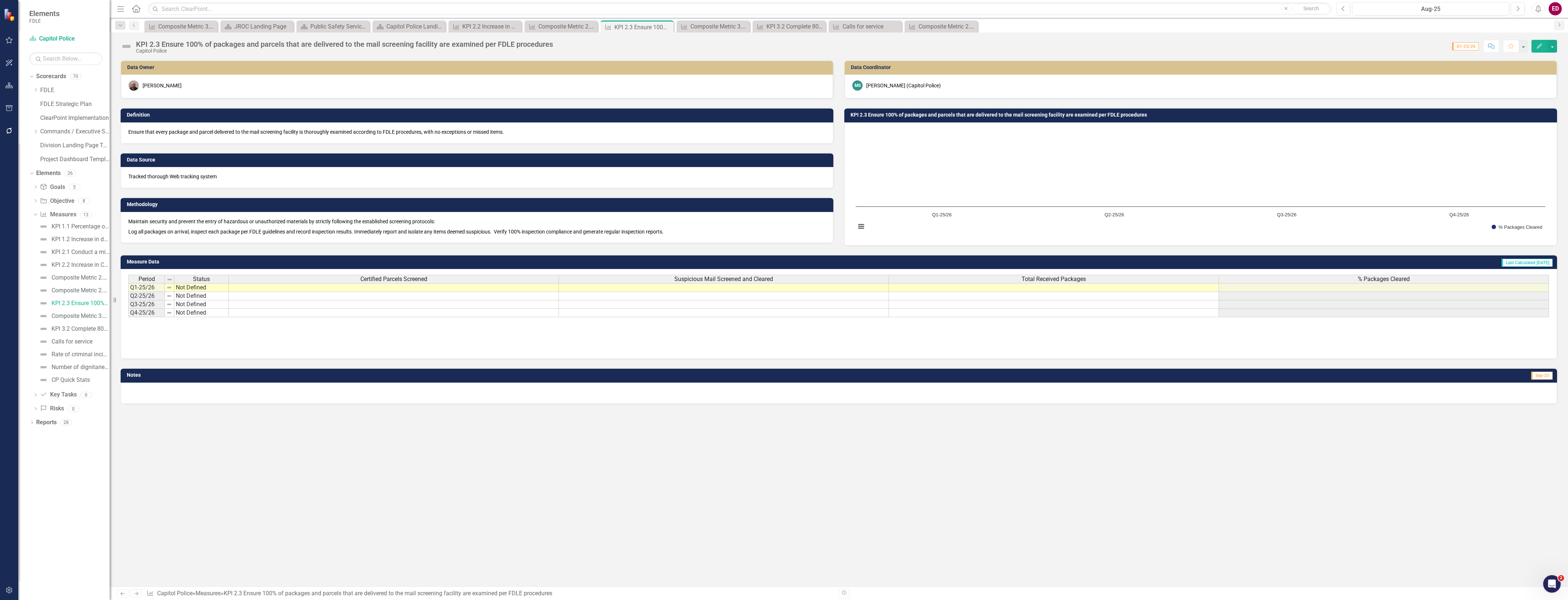
click at [100, 297] on div "KPI 1.1 Percentage of critical incidents/priority calls responded to within fiv…" at bounding box center [71, 303] width 77 height 165
click at [103, 293] on div "Composite Metric 2.2b Number of Awareness trainings" at bounding box center [80, 290] width 58 height 7
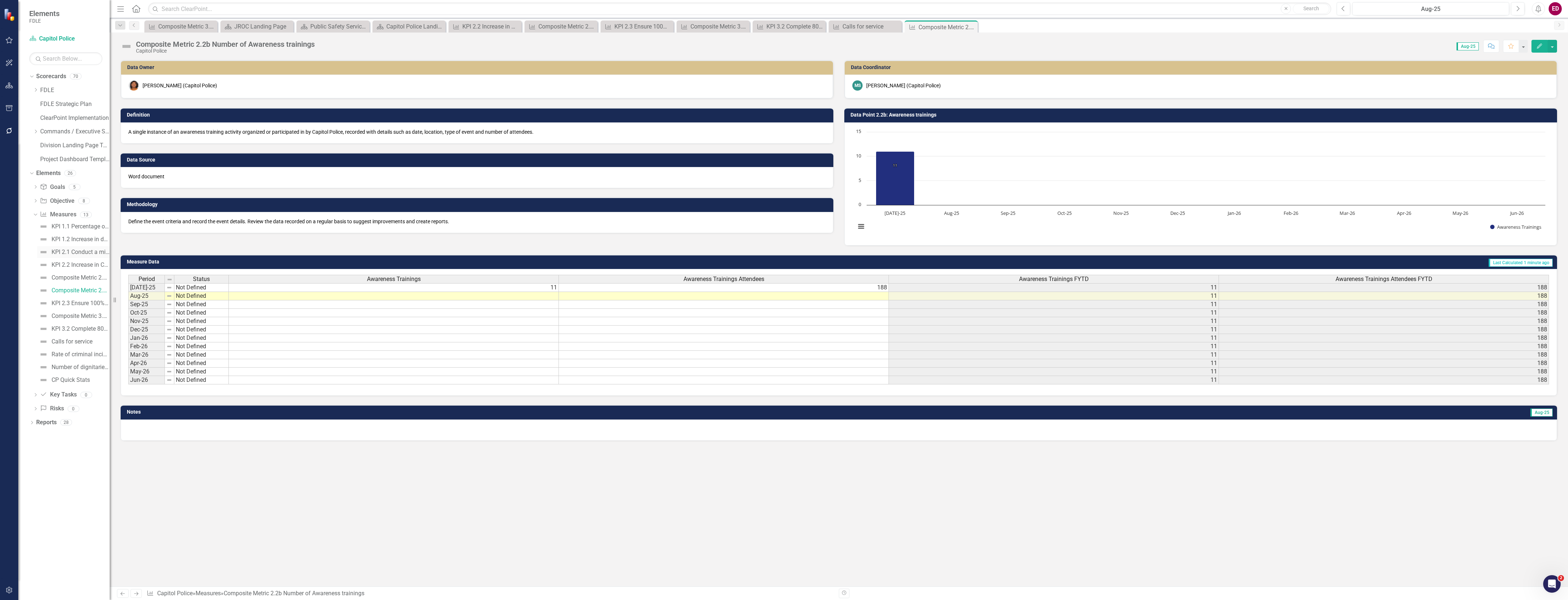
click at [81, 252] on div "KPI 2.1 Conduct a minimum of 5 patrols/screenings a month using Personal RAD De…" at bounding box center [80, 252] width 58 height 7
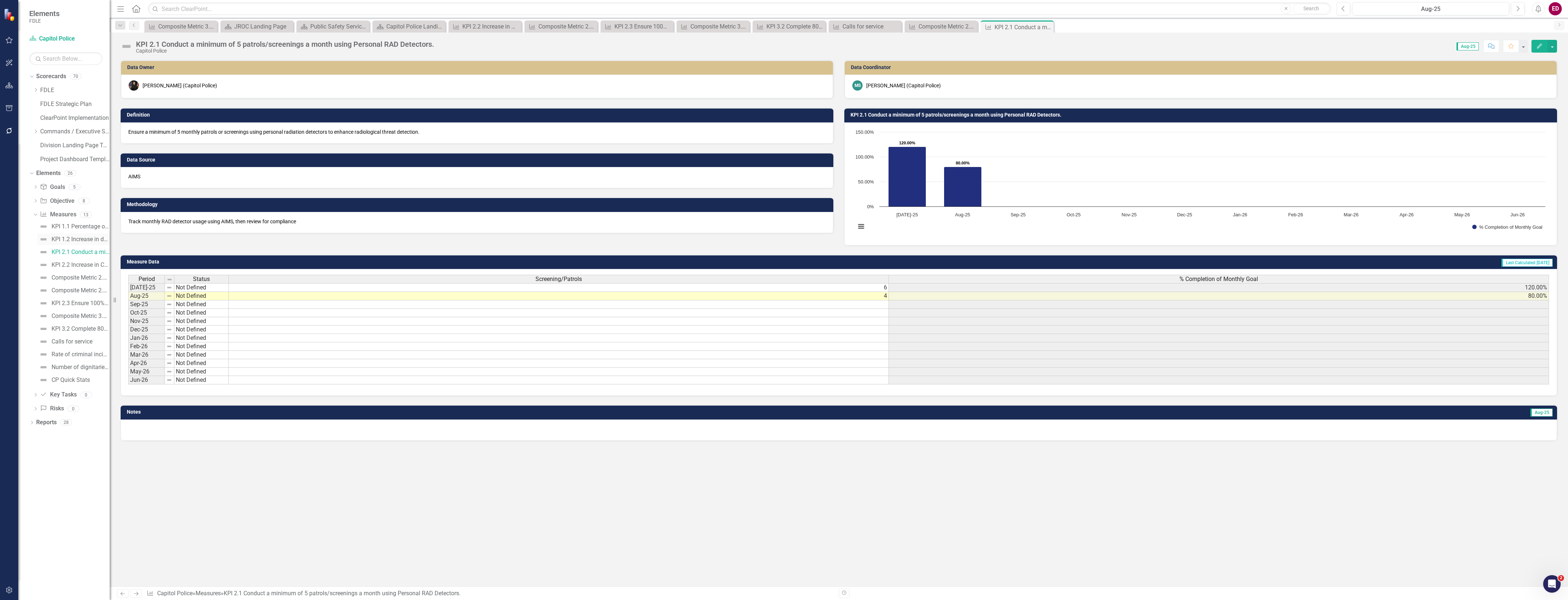
click at [85, 238] on div "KPI 1.2 Increase in daily presence through proactive patrol and K-9." at bounding box center [80, 239] width 58 height 7
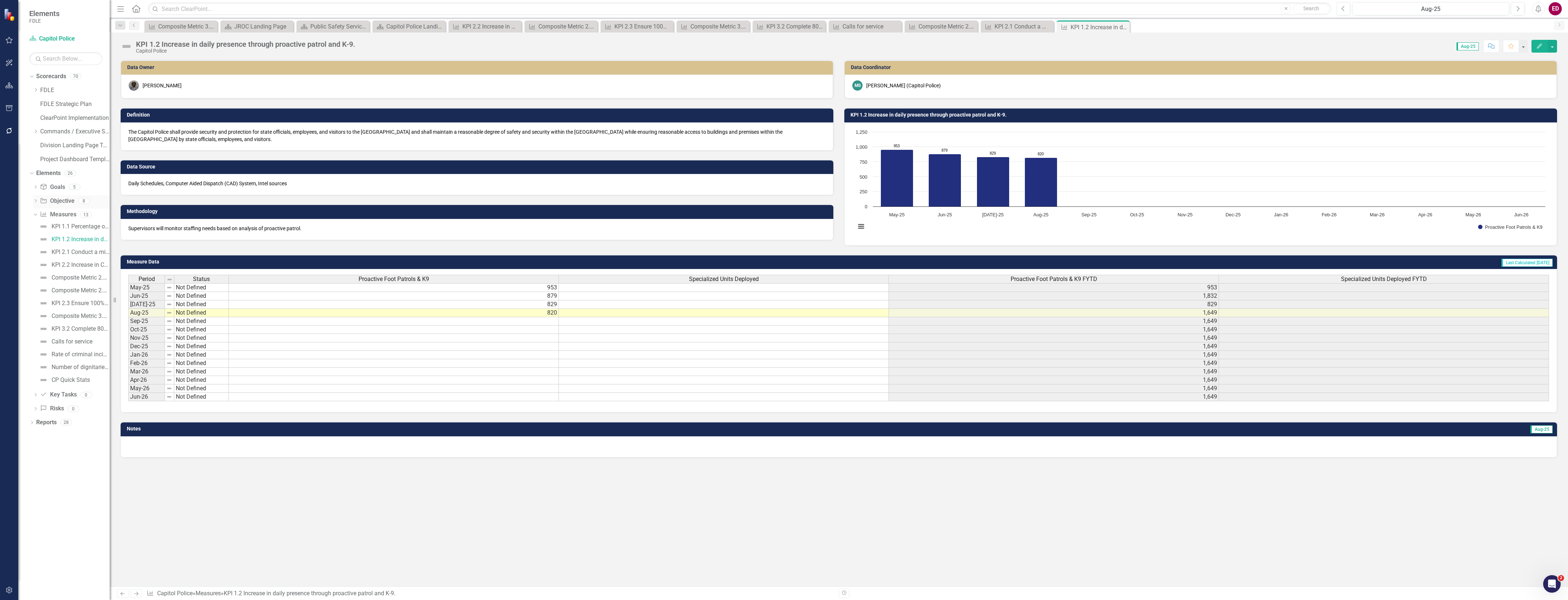
click at [33, 202] on icon "Dropdown" at bounding box center [35, 201] width 5 height 4
click at [44, 215] on div "Objective 1.1 Adequately respond to critical incidents at the [GEOGRAPHIC_DATA]…" at bounding box center [73, 212] width 72 height 12
click at [54, 215] on img at bounding box center [51, 212] width 9 height 9
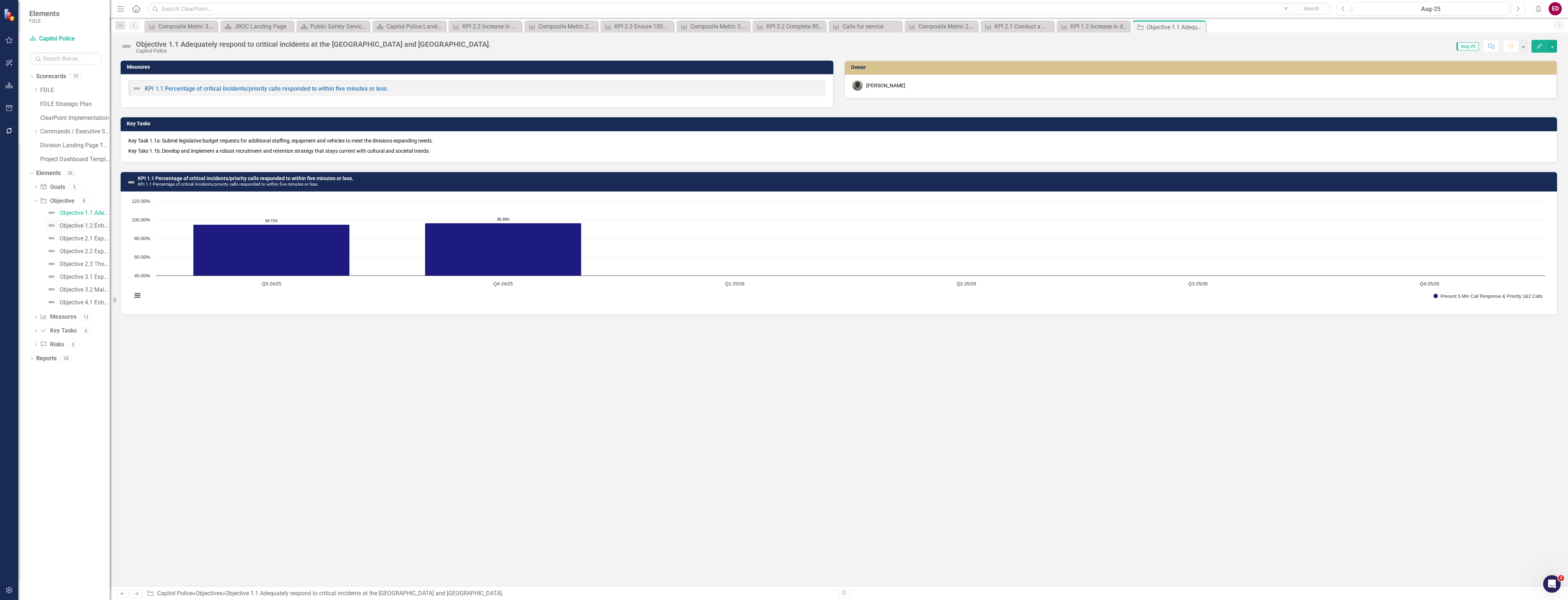
click at [69, 229] on link "Objective 1.2 Enhance Capitol Police presence at the [GEOGRAPHIC_DATA]." at bounding box center [77, 225] width 65 height 12
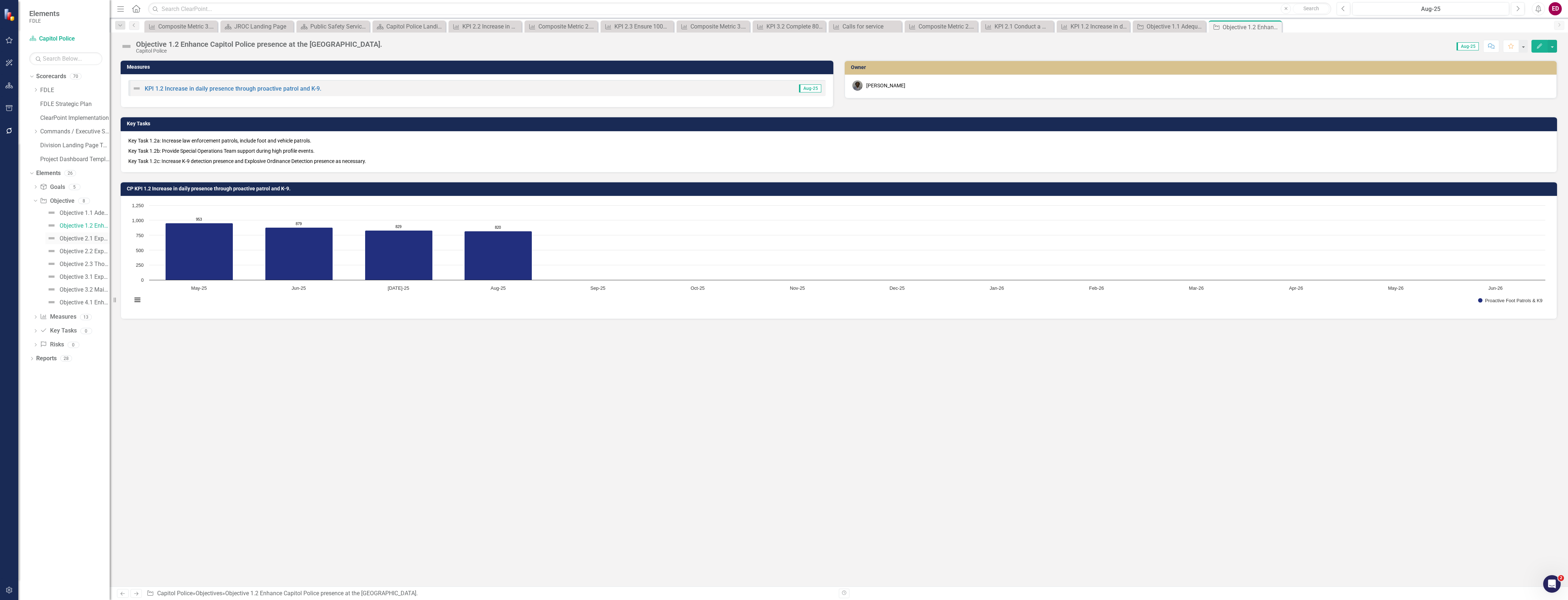
click at [83, 242] on link "Objective 2.1 Expand patrol capabilities to include Chemical, Biological, Radio…" at bounding box center [77, 238] width 65 height 12
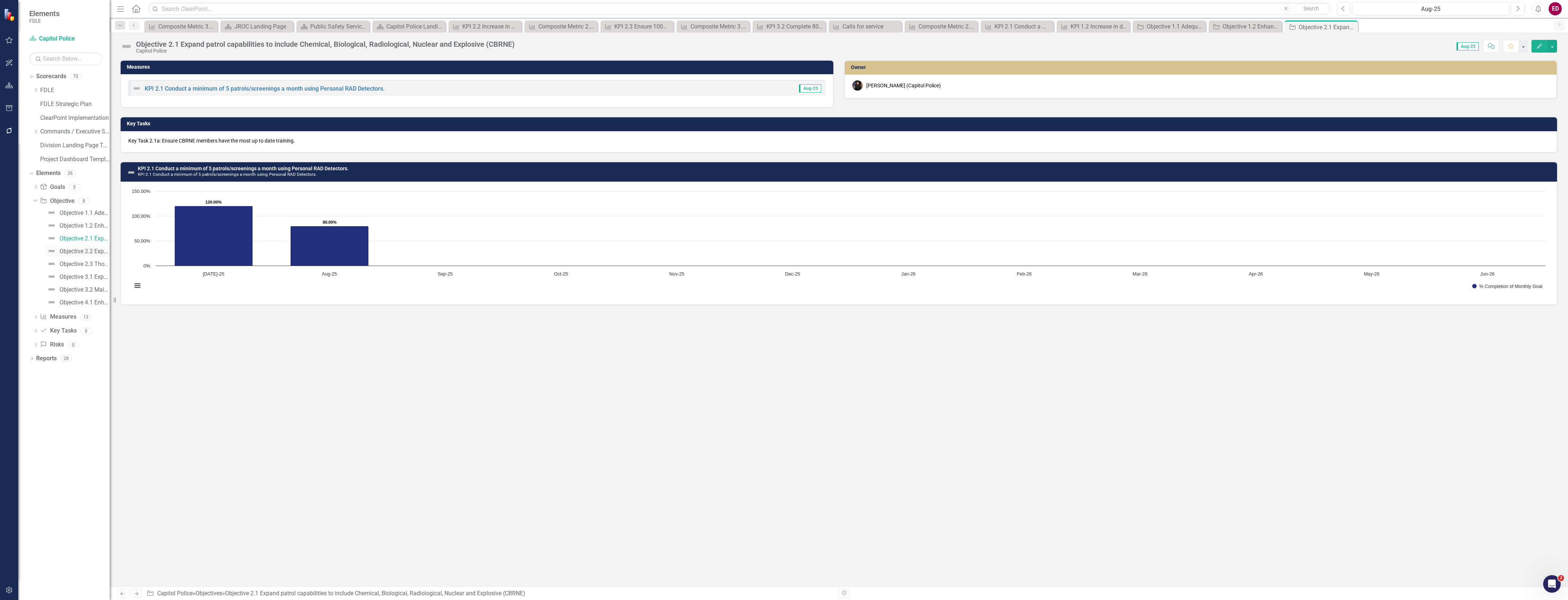
click at [91, 254] on div "Objective 2.2 Expand Capitol Police Crime Prevention Unit." at bounding box center [85, 251] width 50 height 7
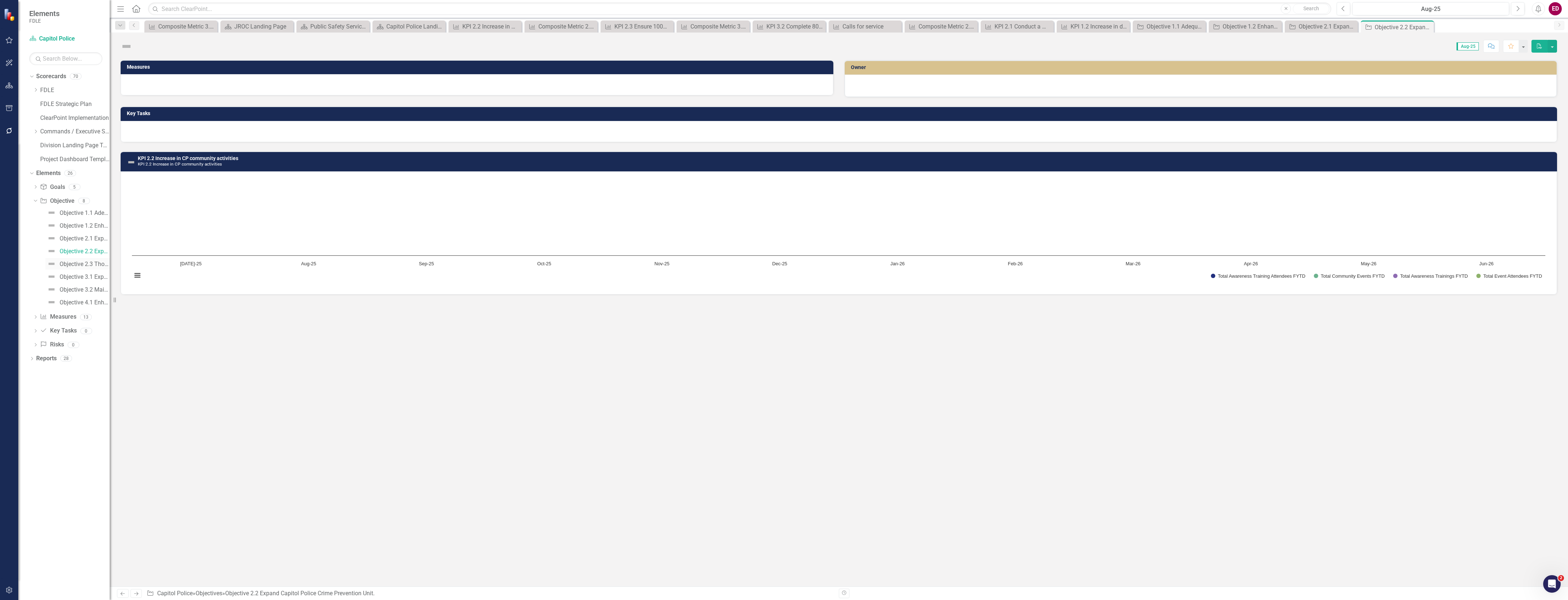
click at [91, 268] on link "Objective 2.3 Thoroughly screen packages and parcels for the presence of biolog…" at bounding box center [77, 263] width 65 height 12
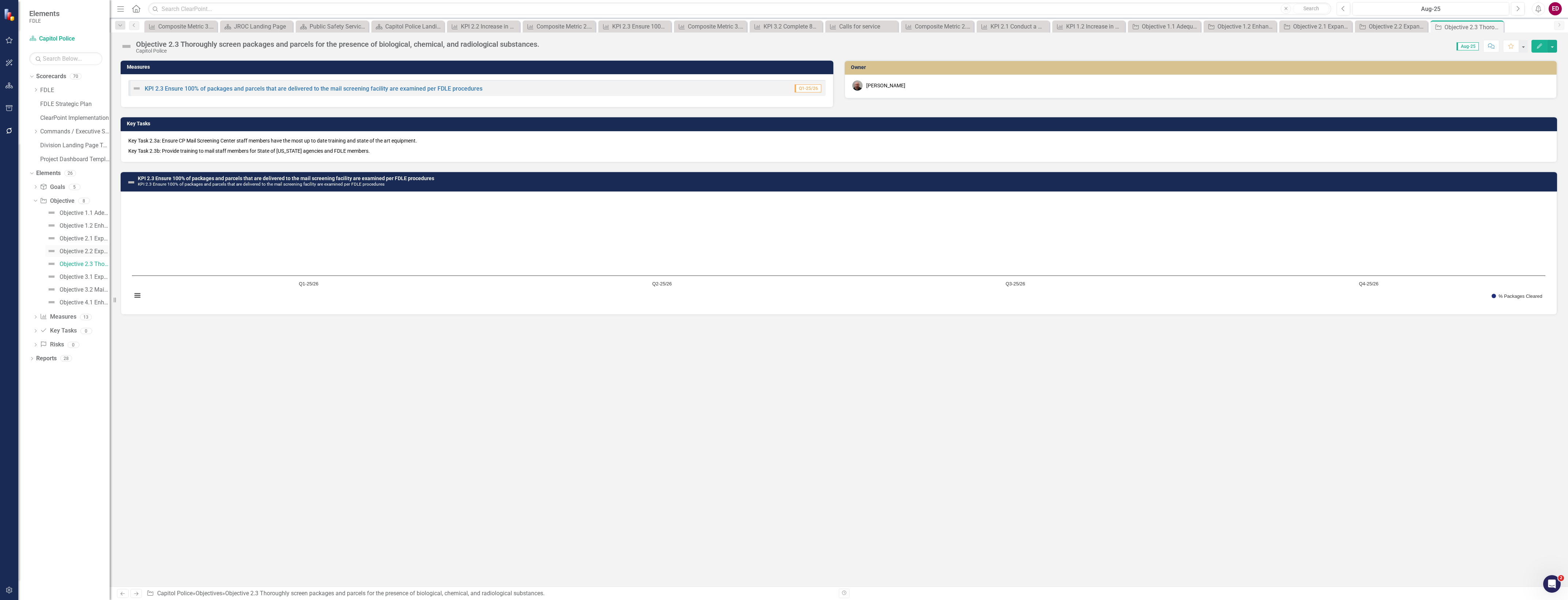
click at [95, 253] on div "Objective 2.2 Expand Capitol Police Crime Prevention Unit." at bounding box center [85, 251] width 50 height 7
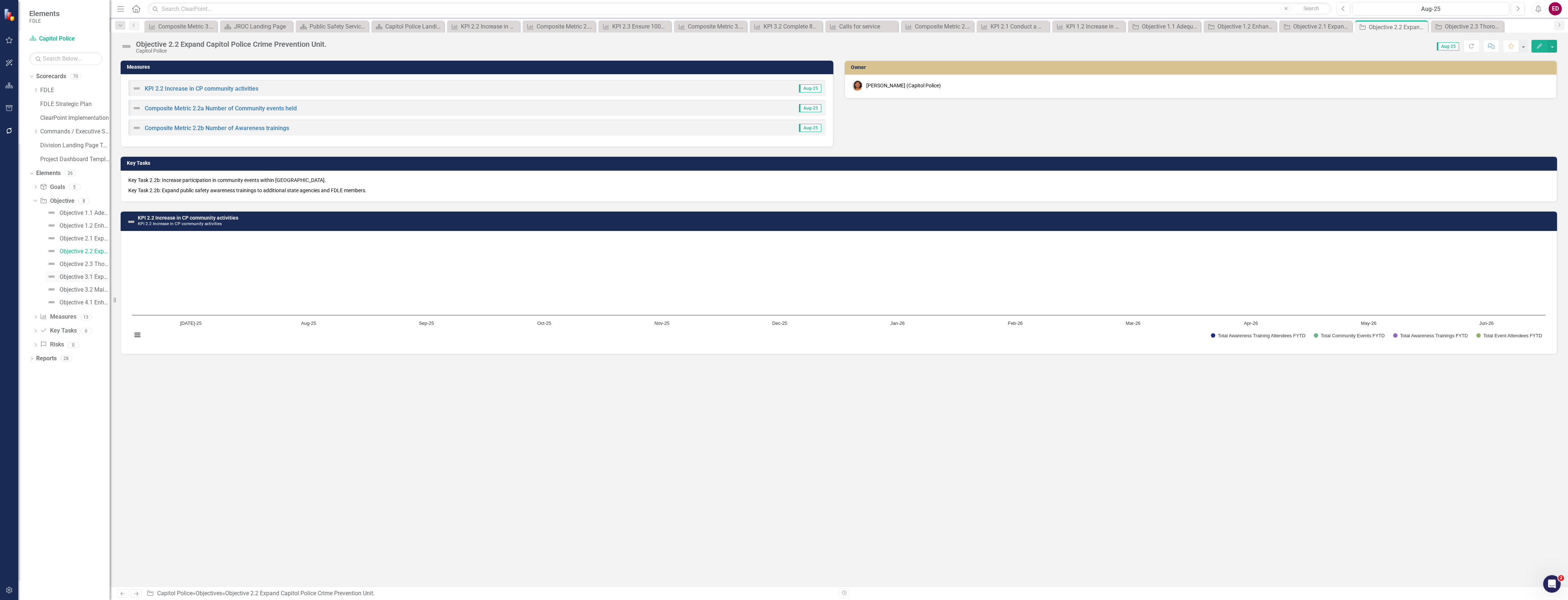
click at [76, 273] on link "Objective 3.1 Expand the scope of the Capitol Police Investigative Unit." at bounding box center [77, 276] width 65 height 12
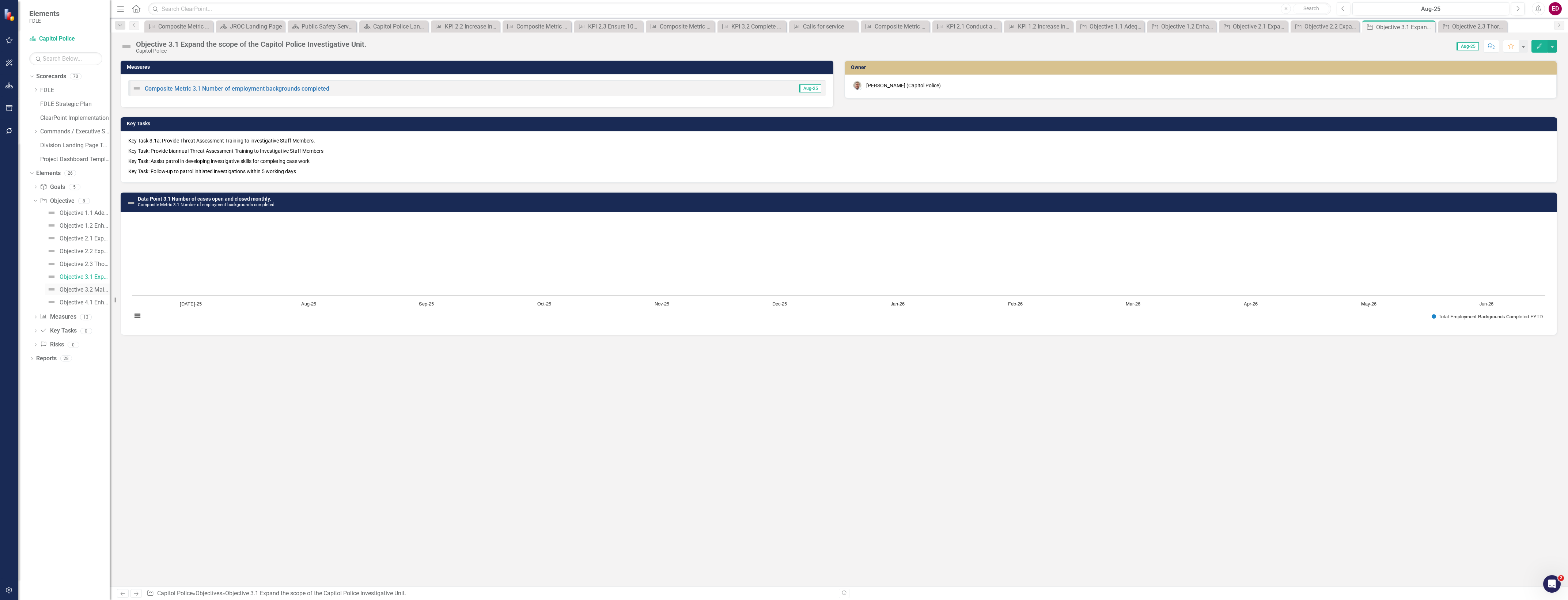
click at [79, 293] on link "Objective 3.2 Maintain ingress and egress of the [GEOGRAPHIC_DATA] through over…" at bounding box center [77, 289] width 65 height 12
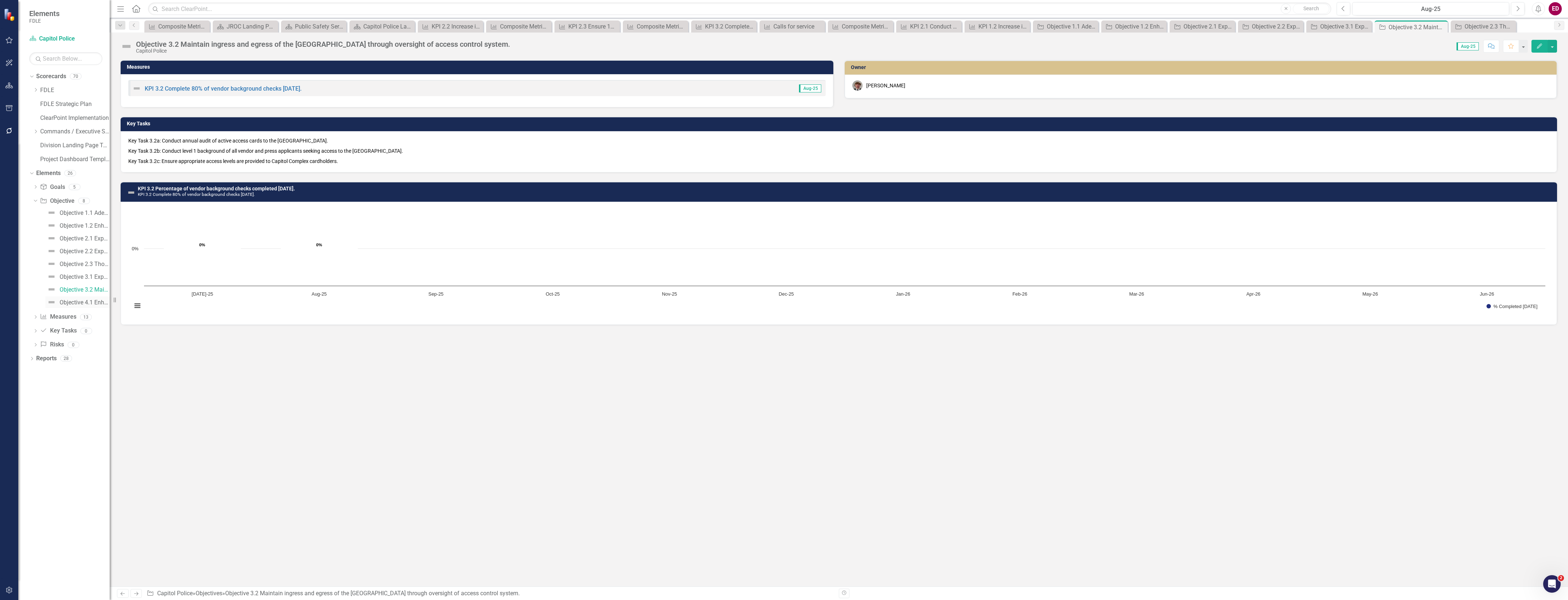
click at [85, 301] on div "Objective 4.1 Enhance security at the [GEOGRAPHIC_DATA]." at bounding box center [85, 302] width 50 height 7
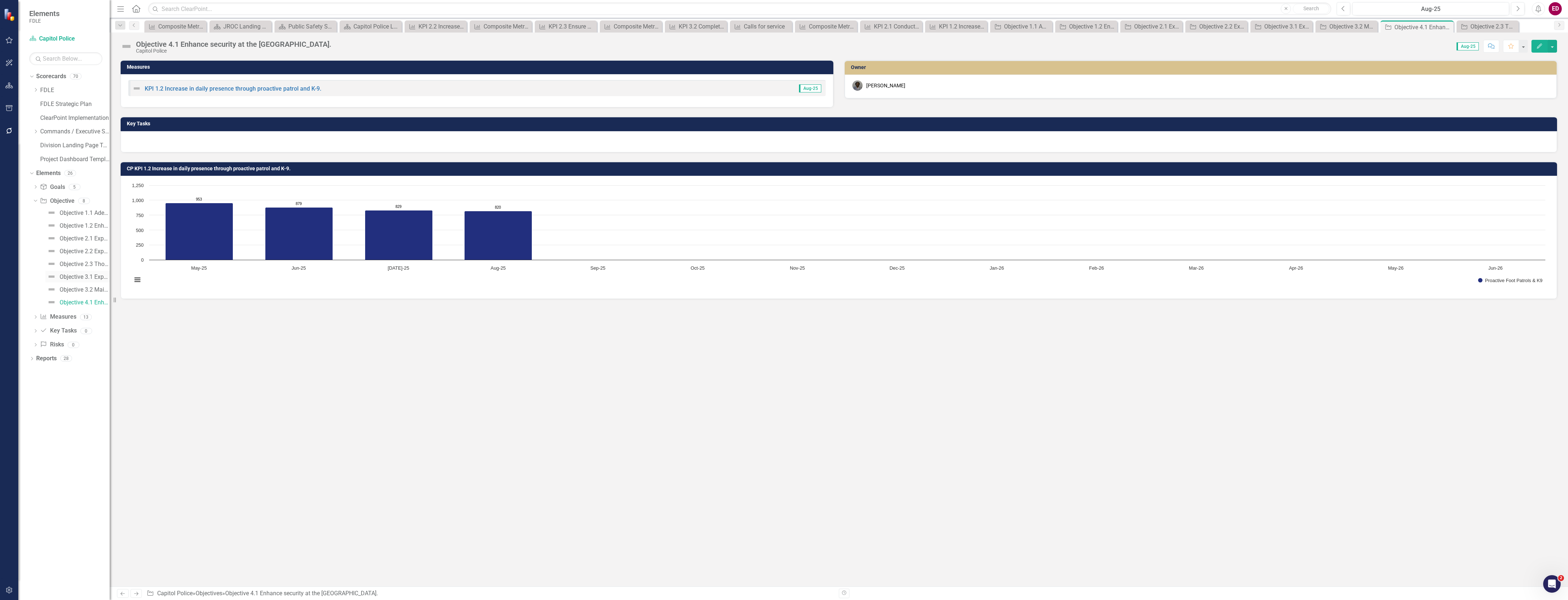
click at [99, 279] on div "Objective 3.1 Expand the scope of the Capitol Police Investigative Unit." at bounding box center [85, 277] width 50 height 7
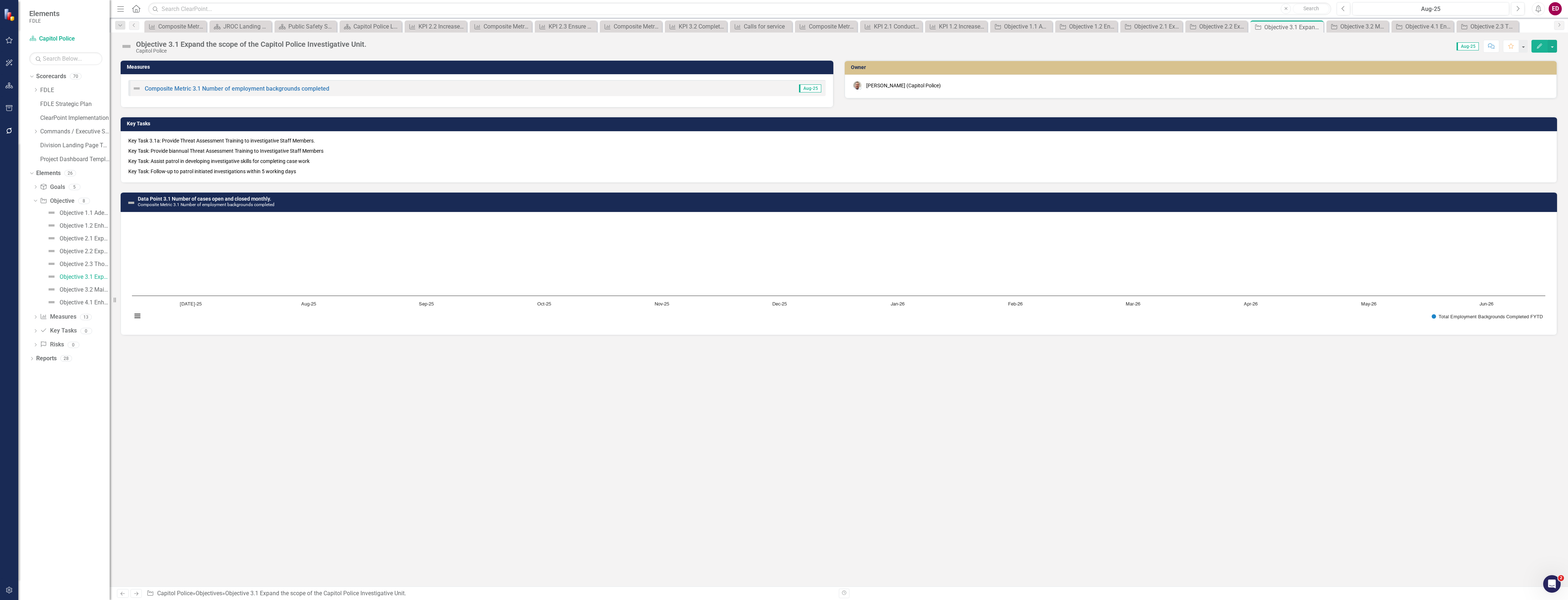
click at [1282, 477] on div "Measures Composite Metric 3.1 Number of employment backgrounds completed Aug-25…" at bounding box center [839, 323] width 1458 height 526
click at [35, 130] on icon "Dropdown" at bounding box center [35, 131] width 5 height 4
click at [43, 162] on div "Dropdown" at bounding box center [43, 159] width 5 height 6
click at [48, 185] on icon "Dropdown" at bounding box center [50, 186] width 5 height 4
click at [58, 203] on div "Dropdown" at bounding box center [57, 201] width 5 height 6
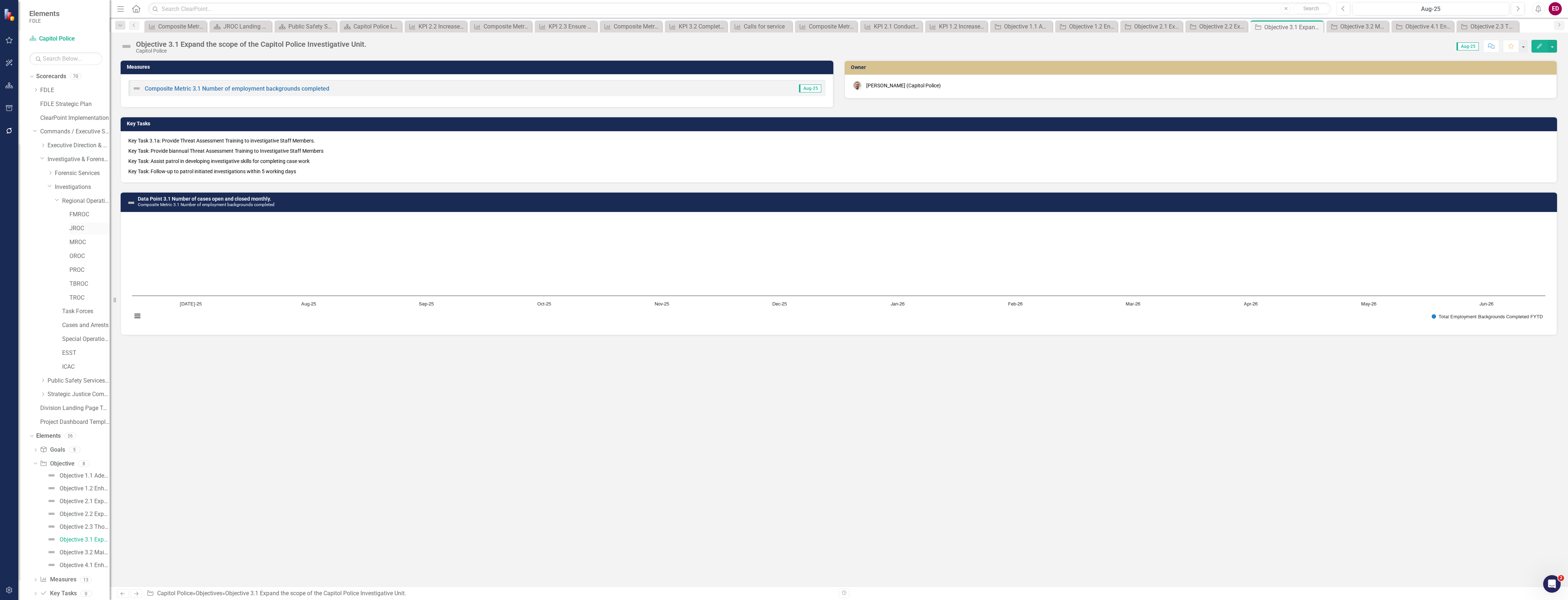
click at [88, 227] on link "JROC" at bounding box center [89, 229] width 40 height 9
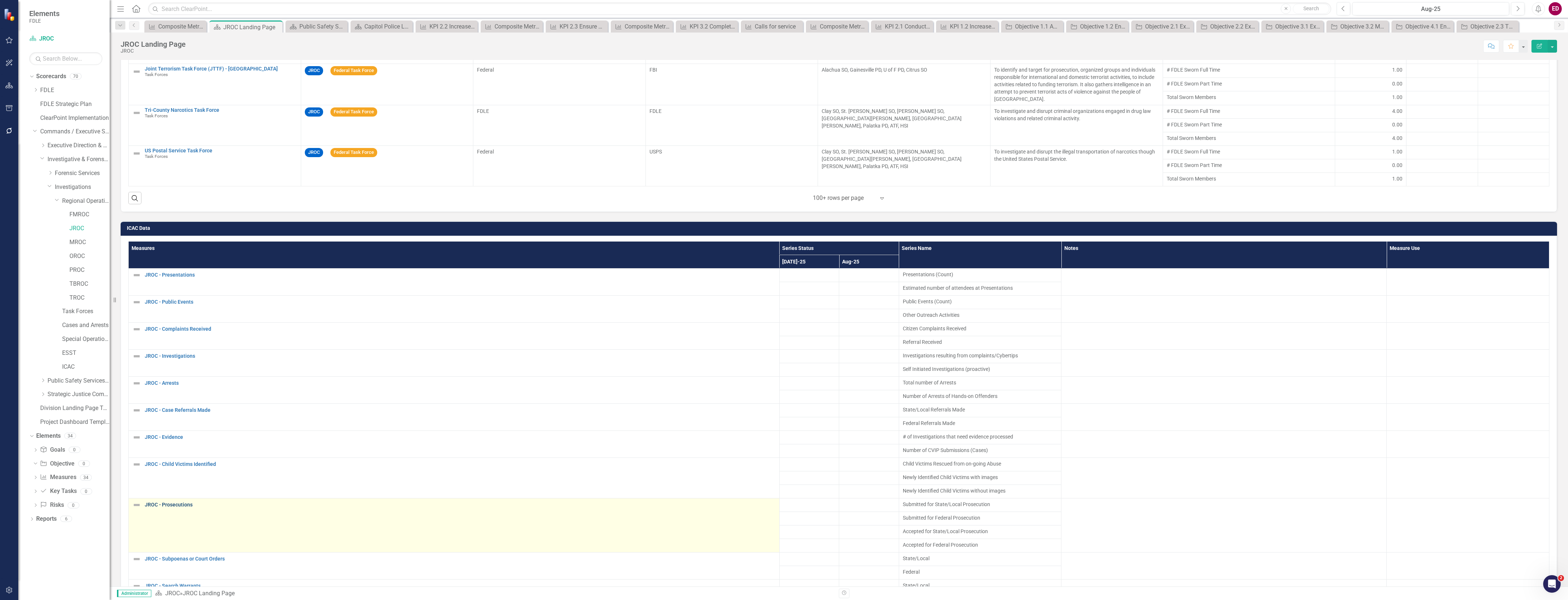
scroll to position [94, 0]
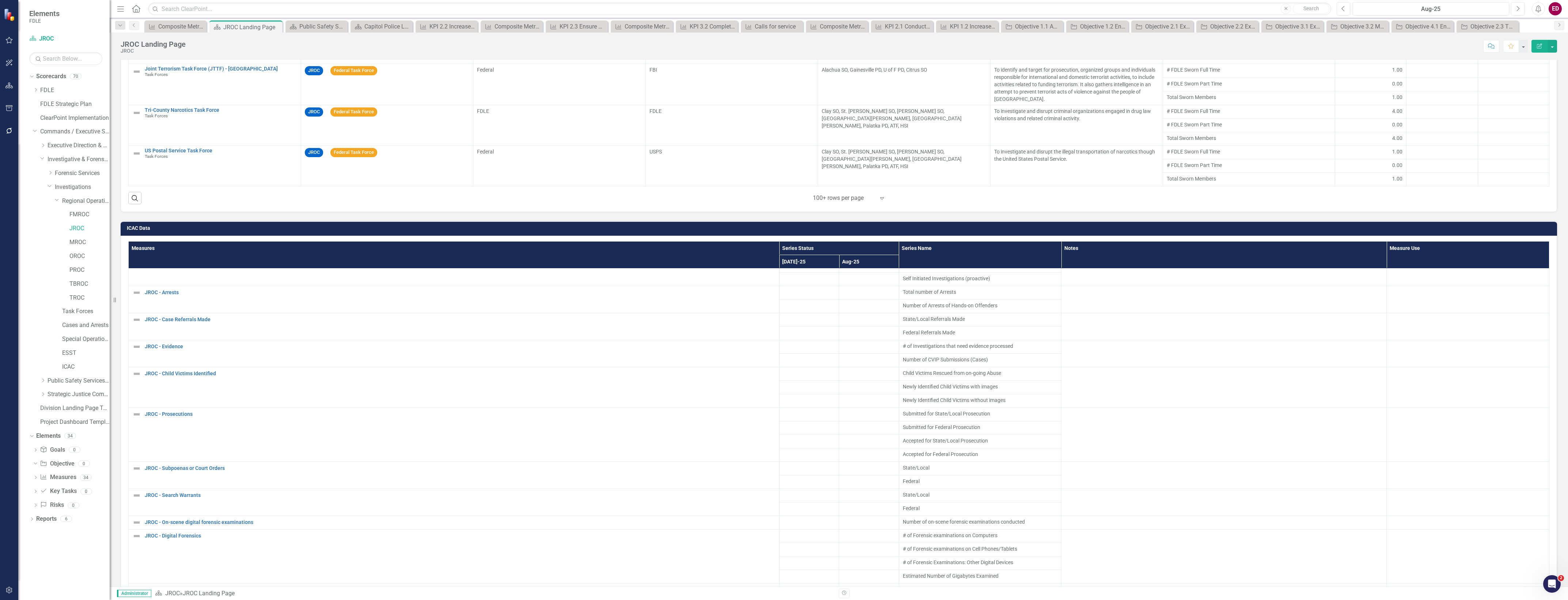
click at [77, 304] on div "TROC" at bounding box center [75, 299] width 69 height 14
click at [81, 316] on div "Task Forces" at bounding box center [86, 312] width 47 height 12
drag, startPoint x: 81, startPoint y: 316, endPoint x: 66, endPoint y: 314, distance: 15.1
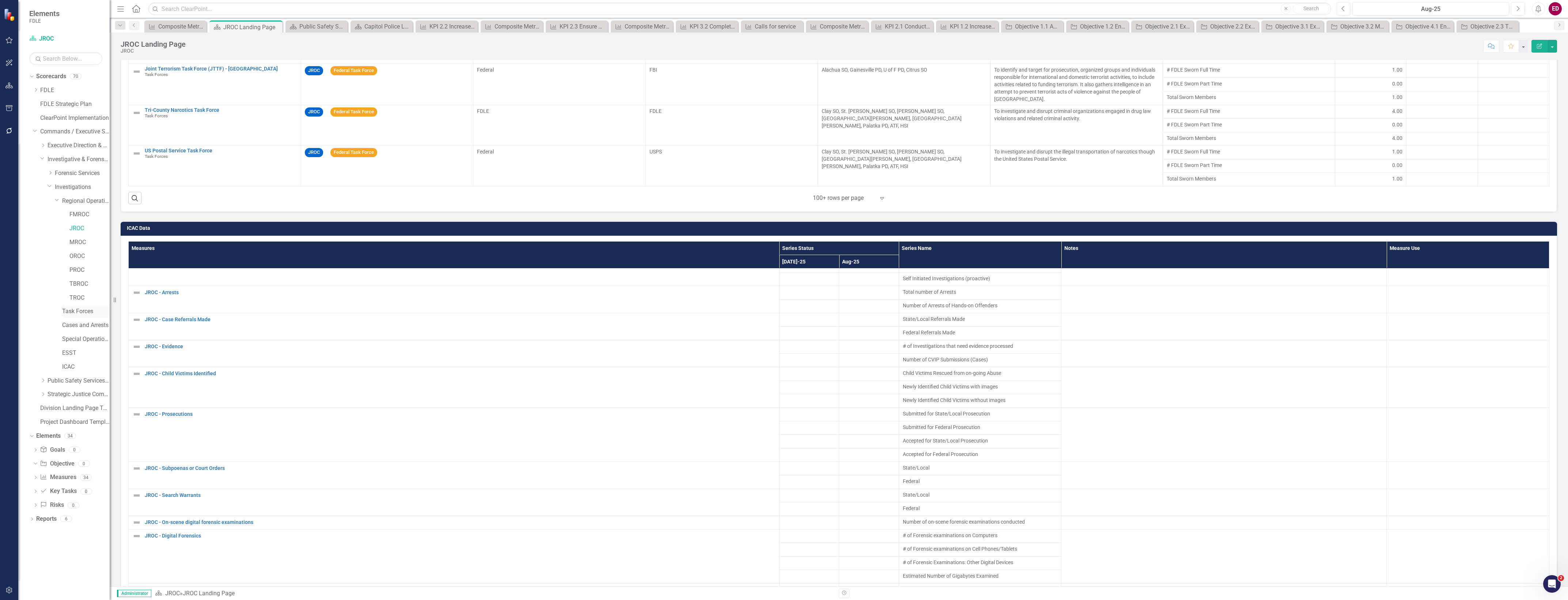
click at [52, 299] on div "TROC" at bounding box center [75, 299] width 69 height 14
click at [66, 314] on link "Task Forces" at bounding box center [86, 312] width 47 height 9
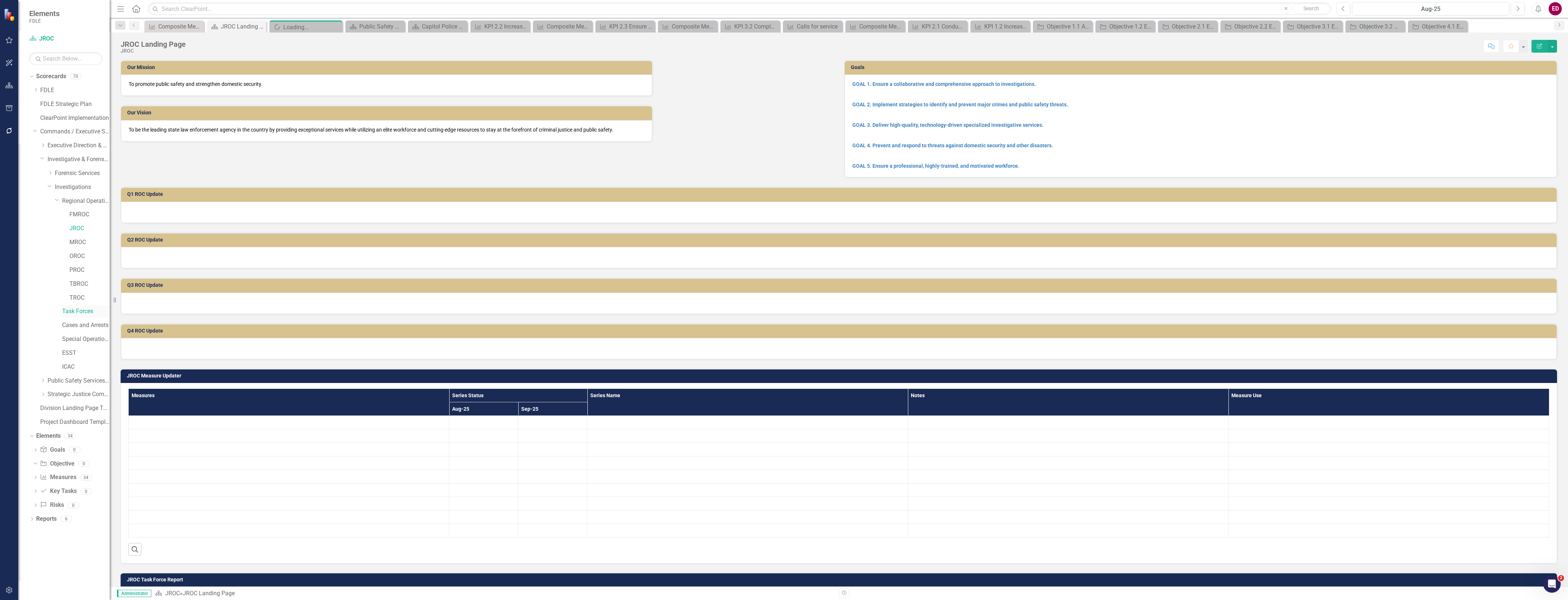
click at [66, 314] on link "Task Forces" at bounding box center [86, 312] width 47 height 9
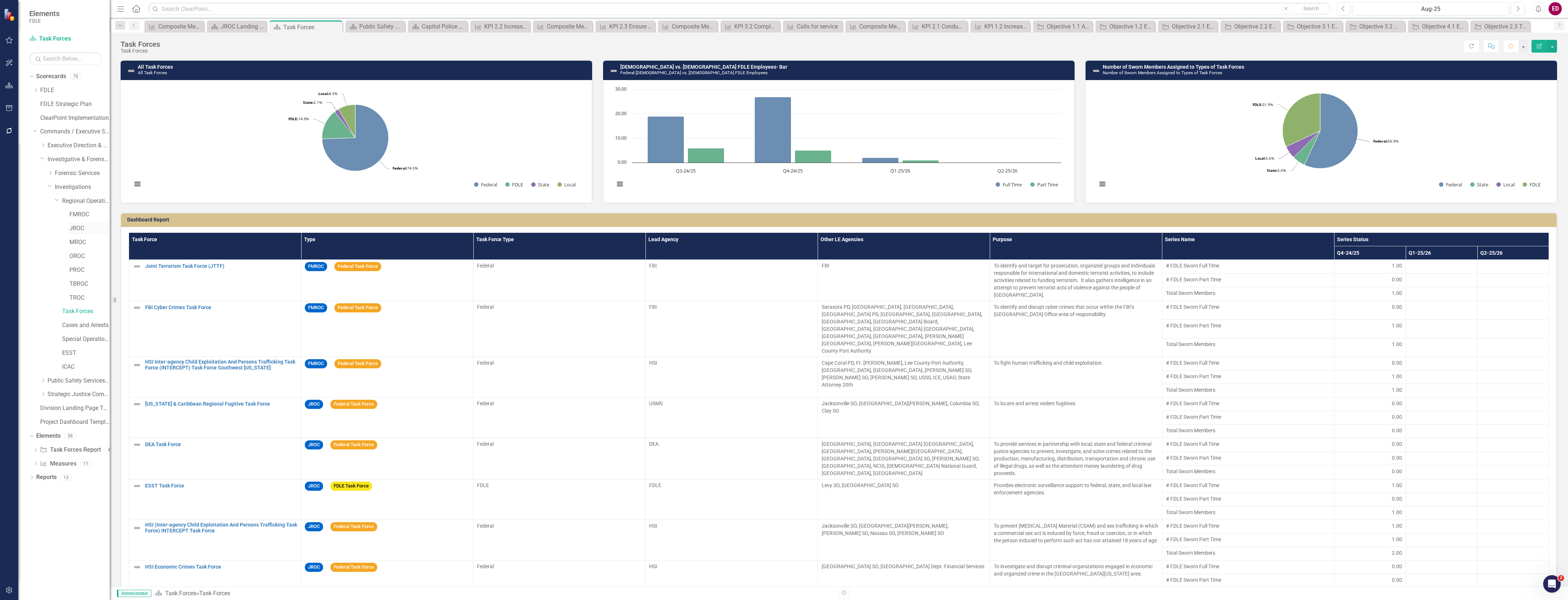
click at [82, 225] on link "JROC" at bounding box center [89, 229] width 40 height 9
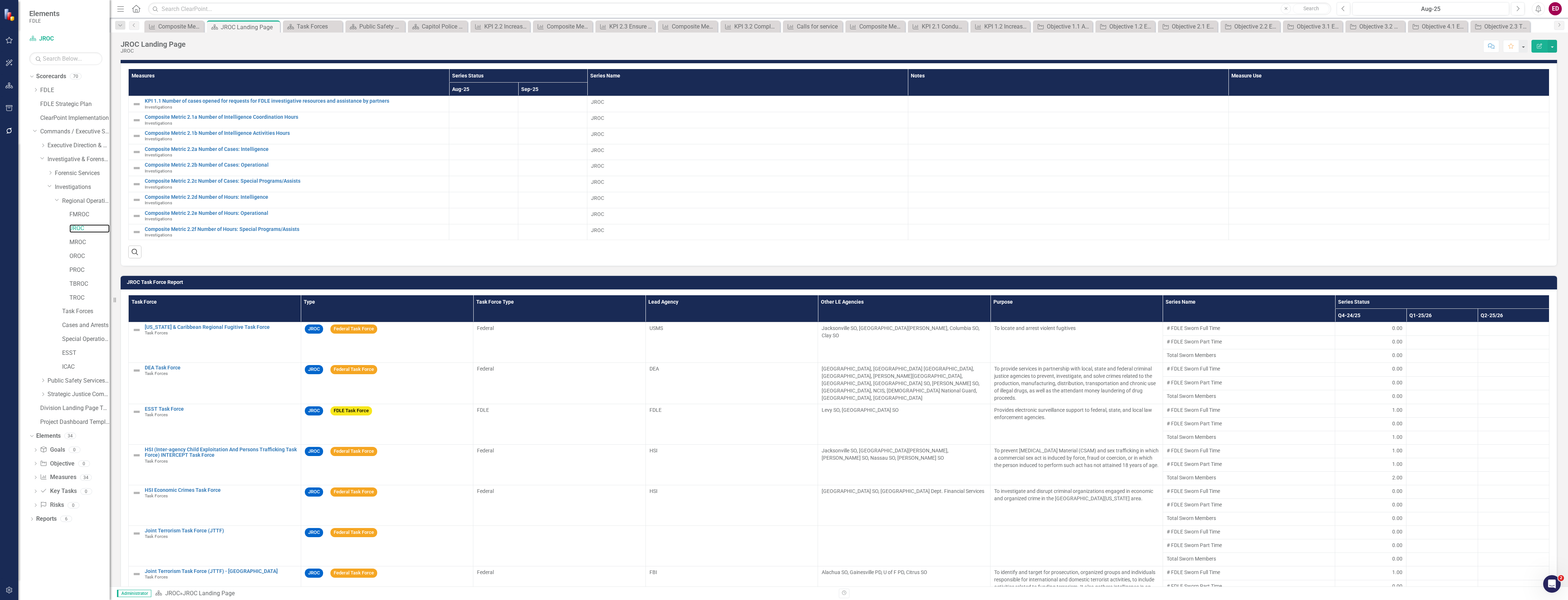
scroll to position [137, 0]
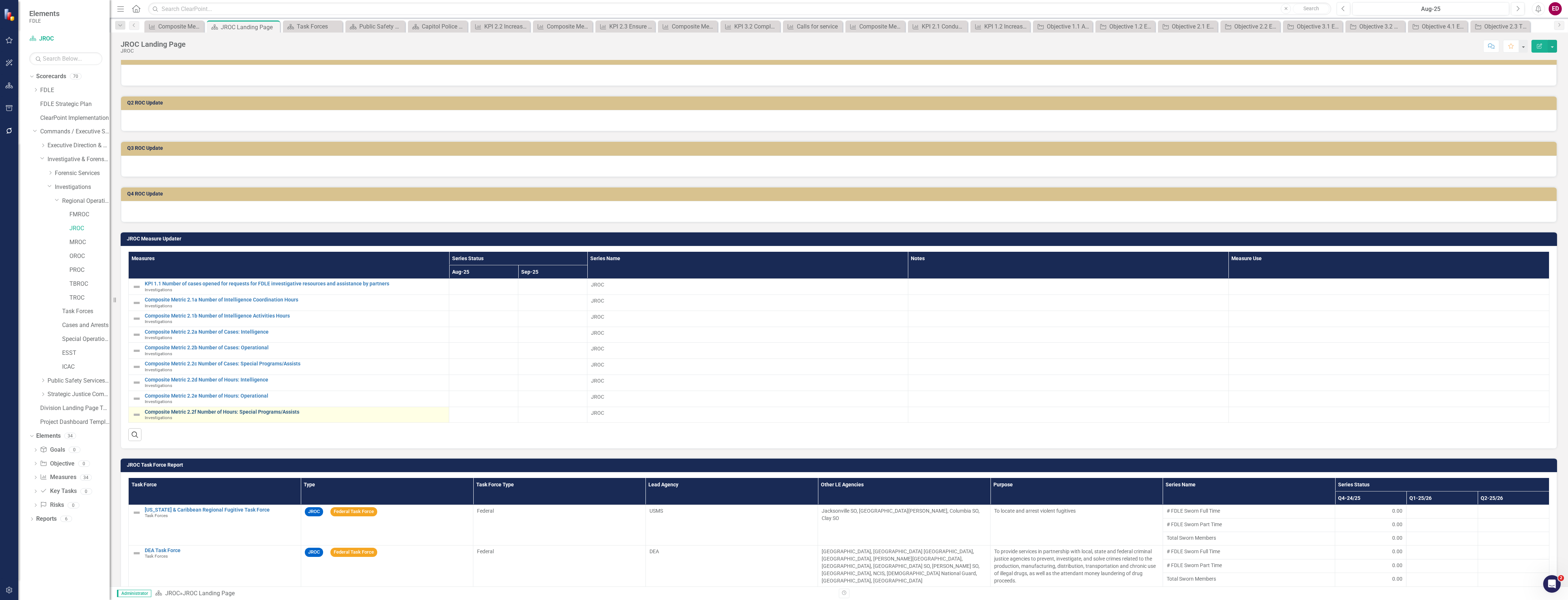
click at [248, 414] on link "Composite Metric 2.2f Number of Hours: Special Programs/Assists" at bounding box center [295, 412] width 301 height 5
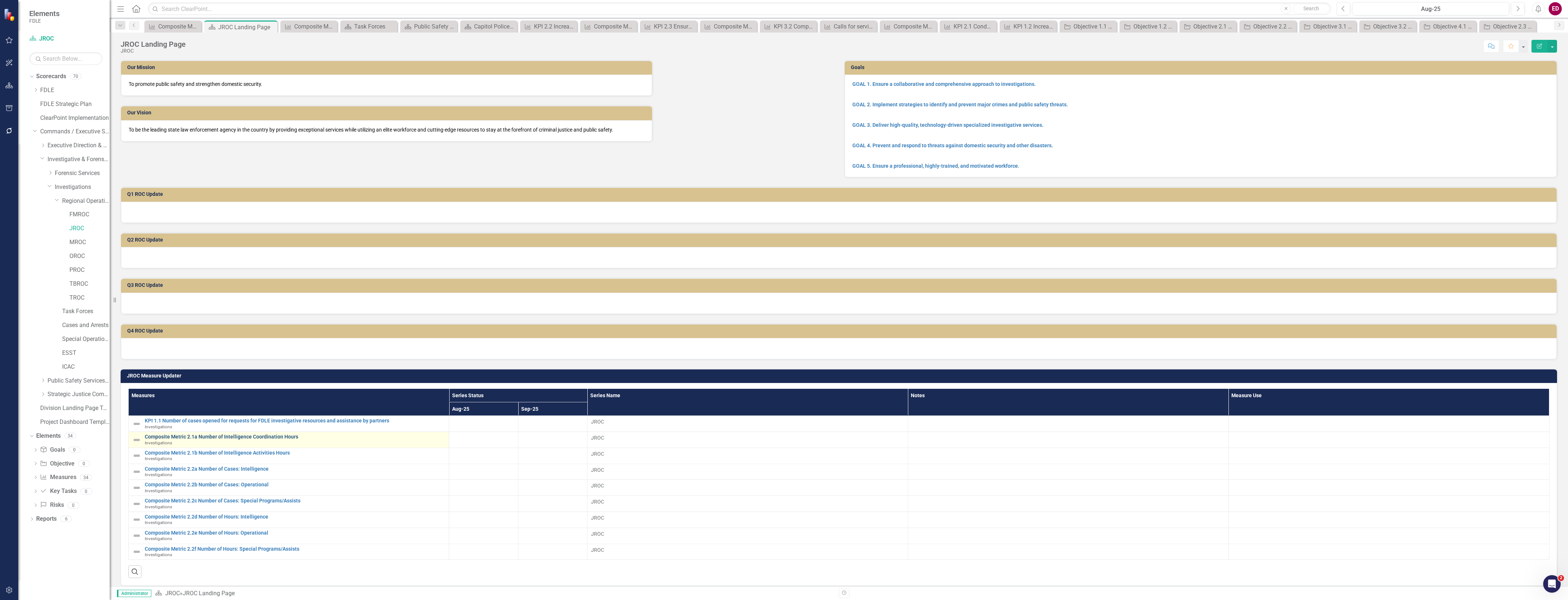
click at [284, 436] on link "Composite Metric 2.1a Number of Intelligence Coordination Hours" at bounding box center [295, 436] width 301 height 5
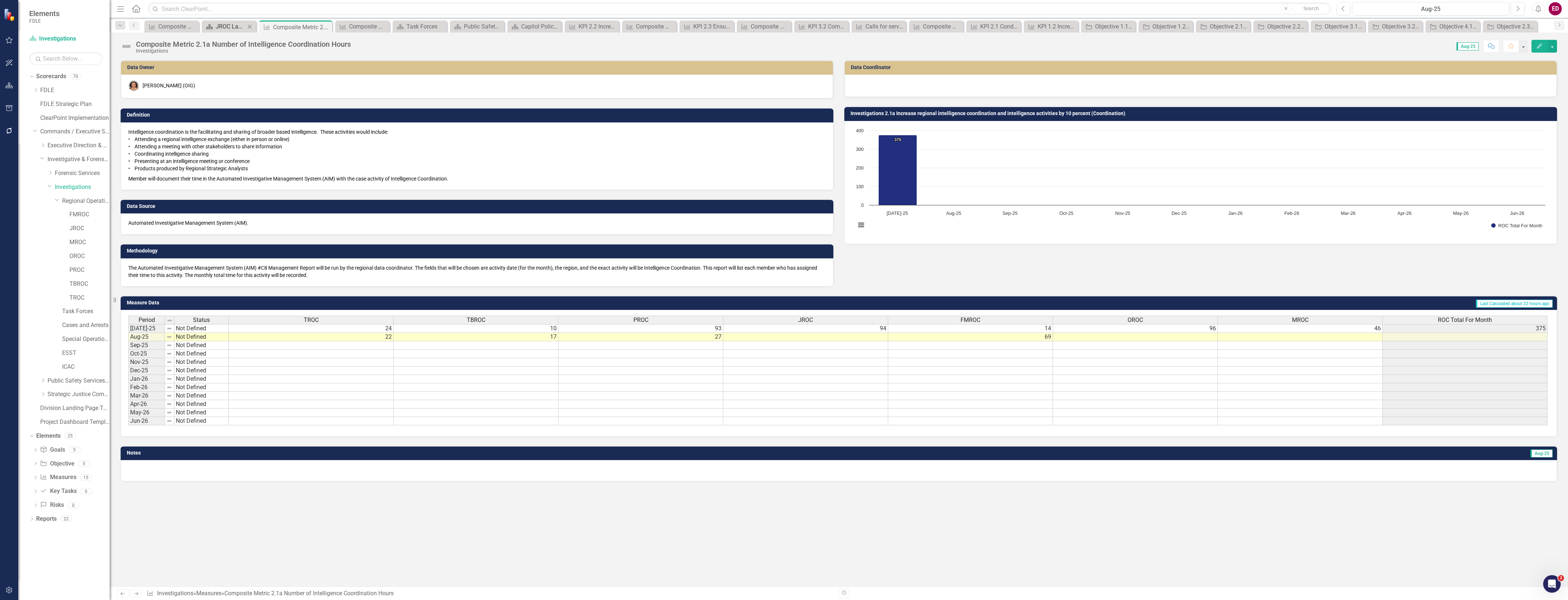
click at [237, 23] on div "JROC Landing Page" at bounding box center [230, 26] width 30 height 9
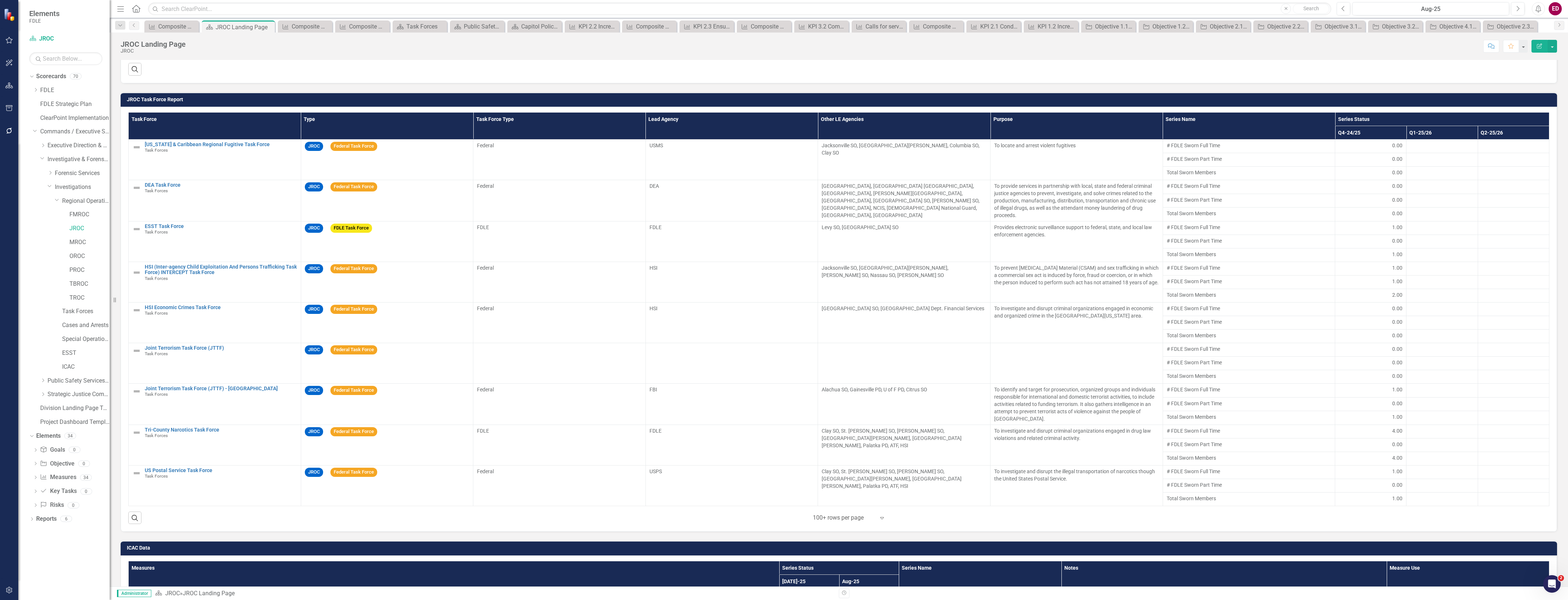
scroll to position [457, 0]
